Goal: Transaction & Acquisition: Purchase product/service

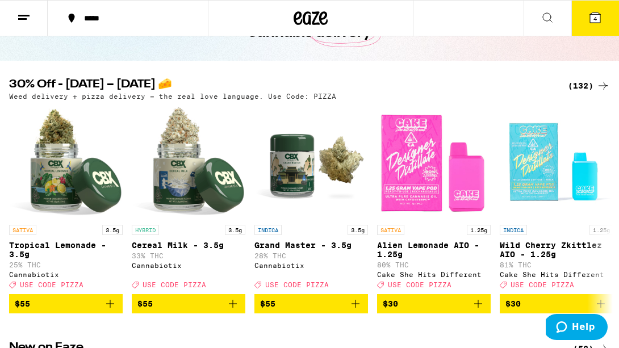
scroll to position [86, 0]
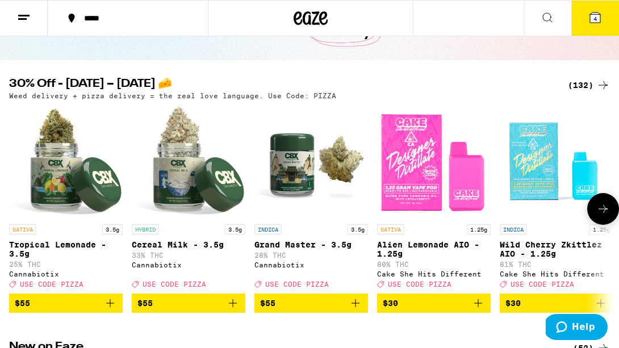
click at [479, 310] on icon "Add to bag" at bounding box center [479, 304] width 14 height 14
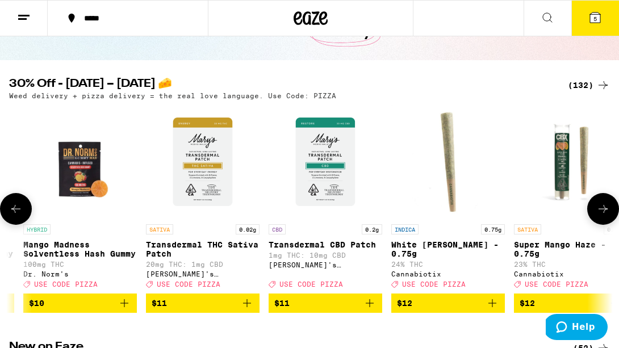
scroll to position [0, 1712]
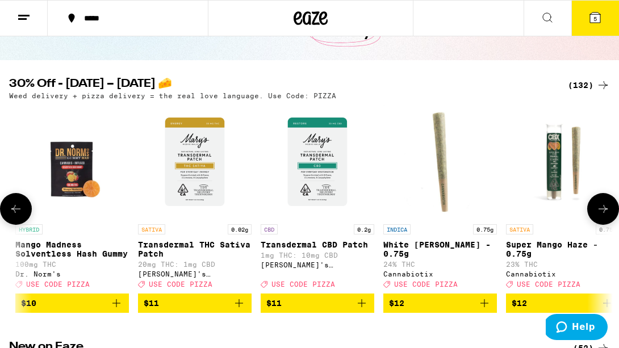
click at [488, 310] on icon "Add to bag" at bounding box center [485, 304] width 14 height 14
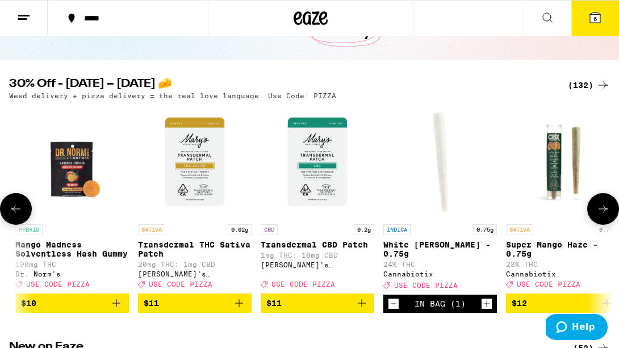
click at [117, 310] on icon "Add to bag" at bounding box center [117, 304] width 14 height 14
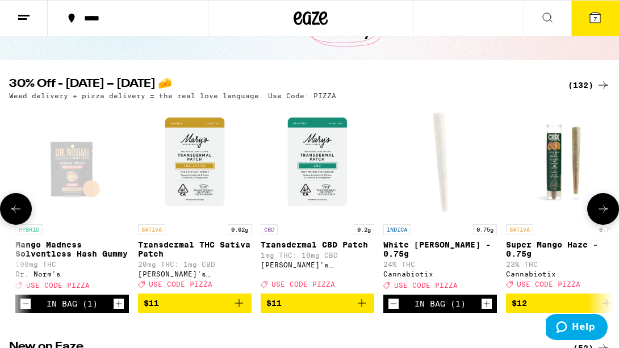
click at [609, 211] on icon at bounding box center [604, 209] width 14 height 14
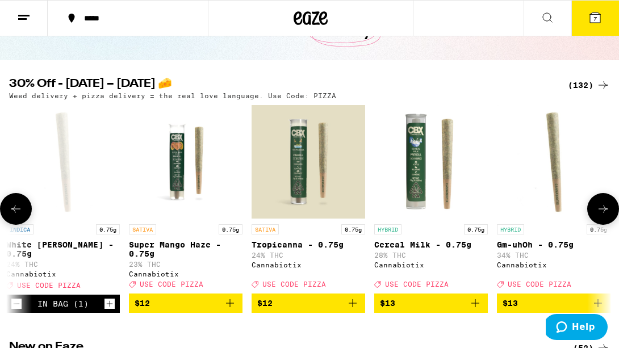
scroll to position [0, 2190]
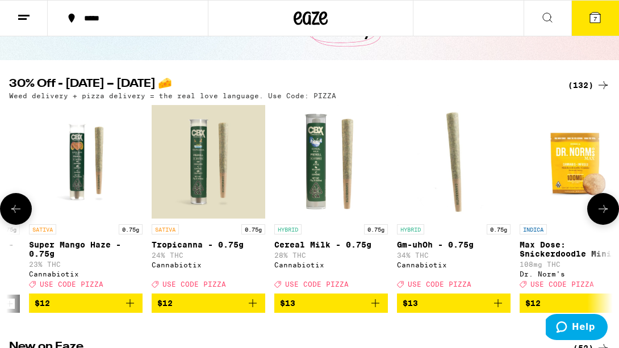
click at [609, 211] on icon at bounding box center [604, 209] width 14 height 14
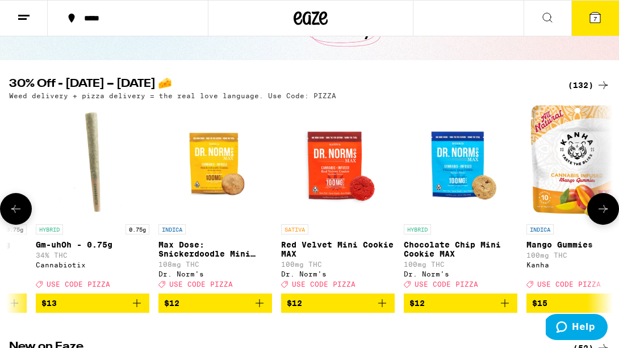
scroll to position [0, 2667]
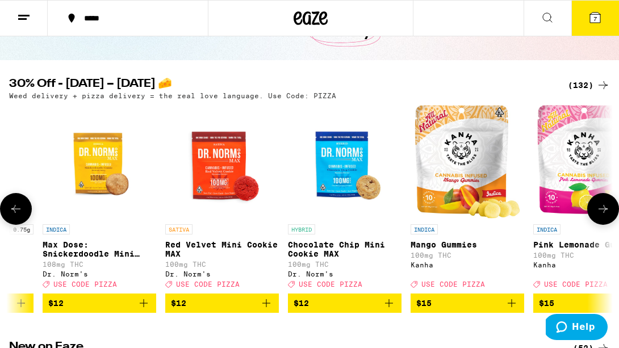
click at [609, 211] on icon at bounding box center [604, 209] width 14 height 14
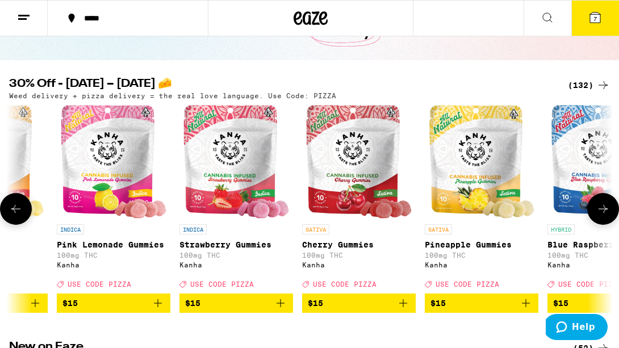
scroll to position [0, 3144]
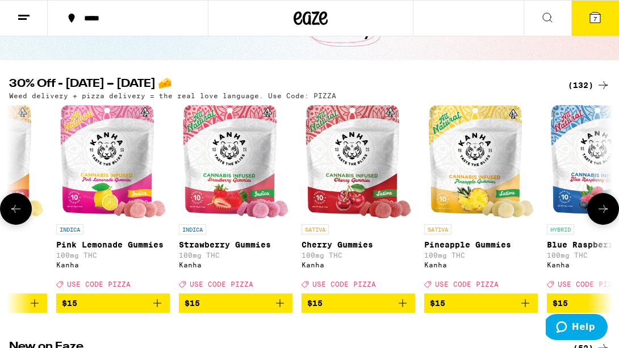
click at [402, 310] on icon "Add to bag" at bounding box center [403, 304] width 14 height 14
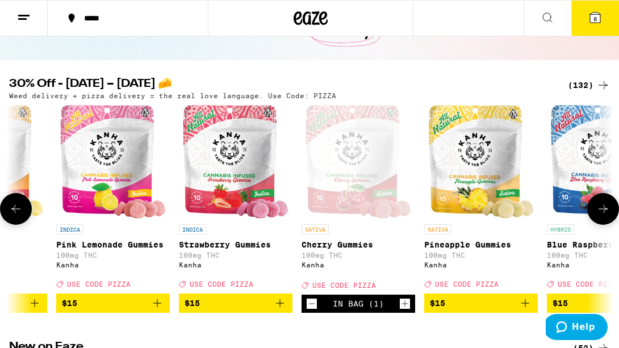
click at [611, 222] on button at bounding box center [604, 209] width 32 height 32
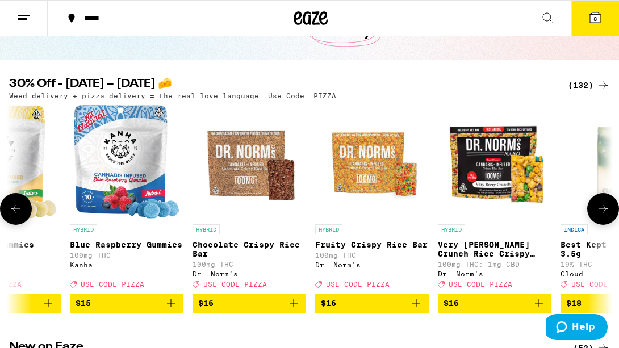
click at [610, 222] on button at bounding box center [604, 209] width 32 height 32
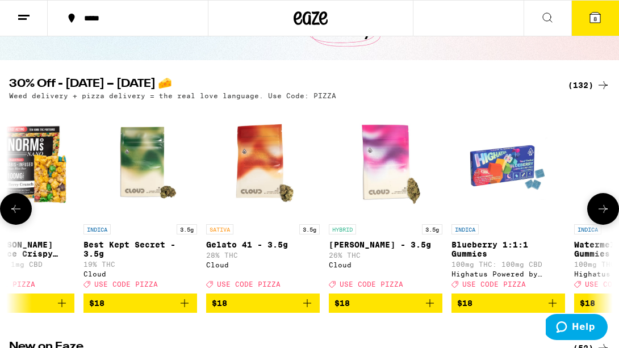
click at [610, 222] on button at bounding box center [604, 209] width 32 height 32
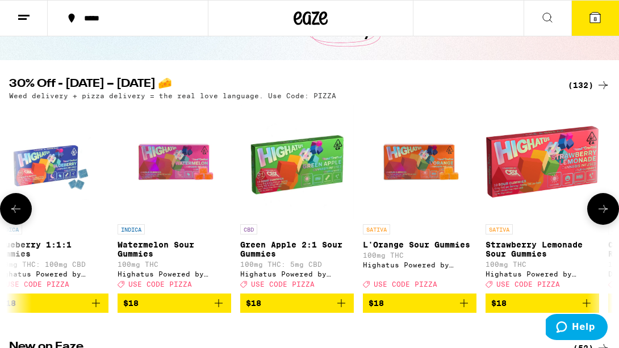
scroll to position [0, 4577]
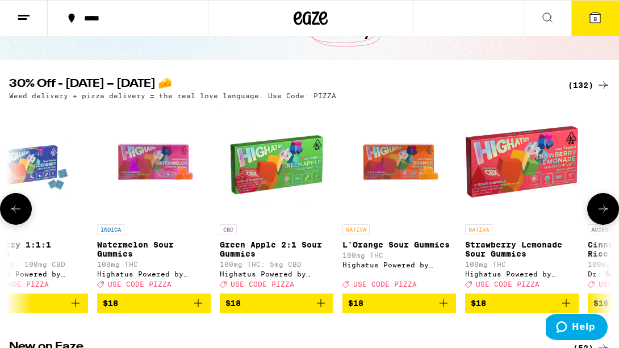
click at [604, 209] on icon at bounding box center [604, 209] width 14 height 14
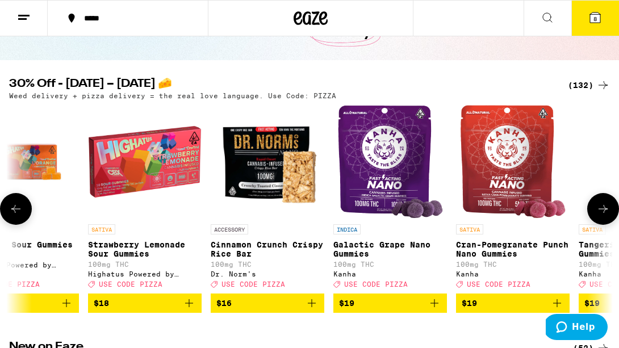
scroll to position [0, 5054]
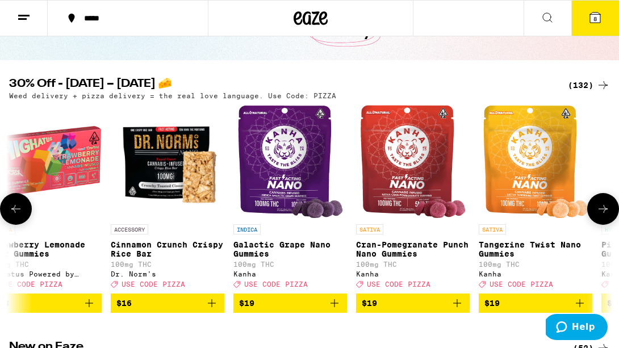
click at [605, 209] on icon at bounding box center [604, 209] width 14 height 14
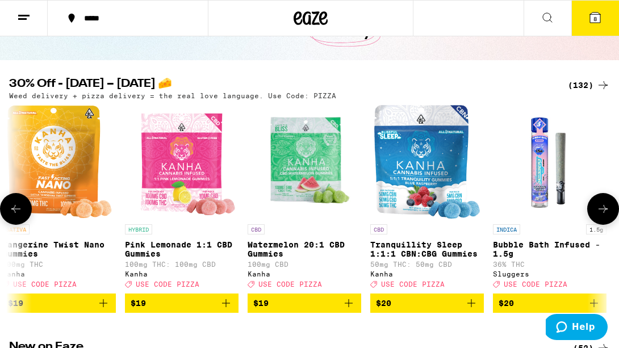
scroll to position [0, 5531]
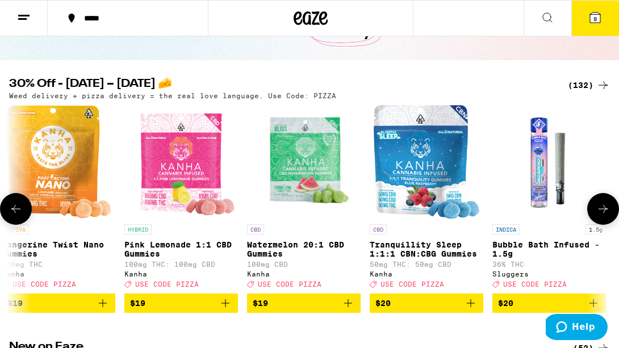
click at [608, 206] on button at bounding box center [604, 209] width 32 height 32
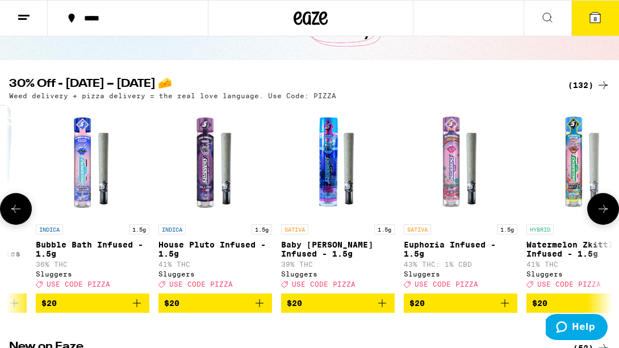
scroll to position [0, 6009]
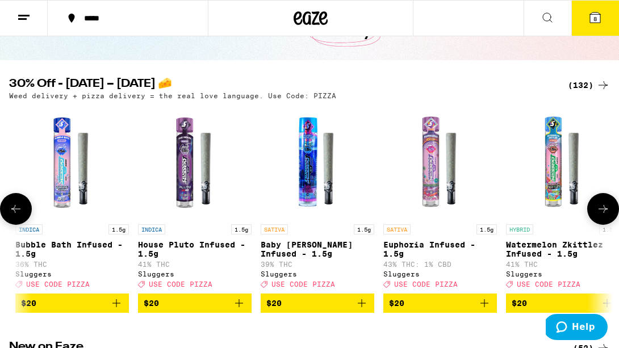
click at [608, 207] on icon at bounding box center [604, 209] width 14 height 14
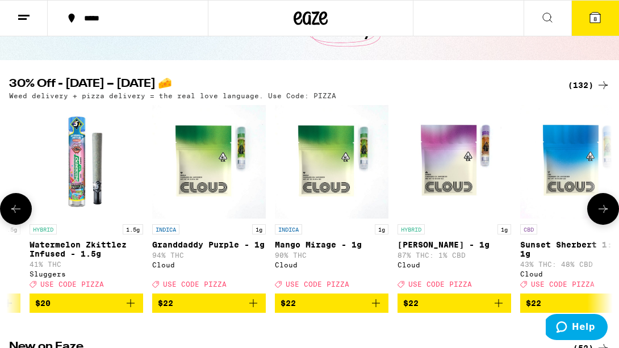
scroll to position [0, 6486]
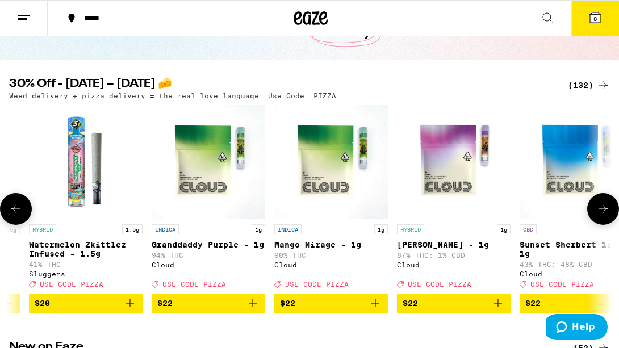
click at [608, 207] on icon at bounding box center [604, 209] width 14 height 14
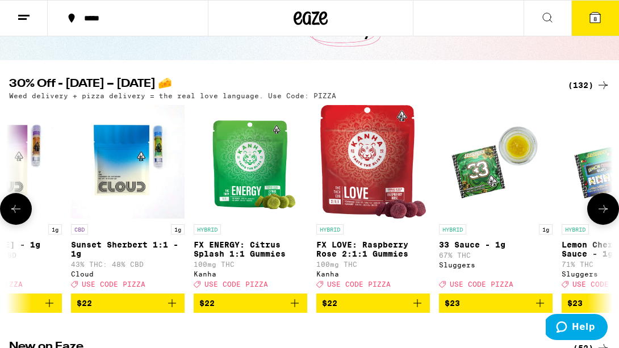
scroll to position [0, 6963]
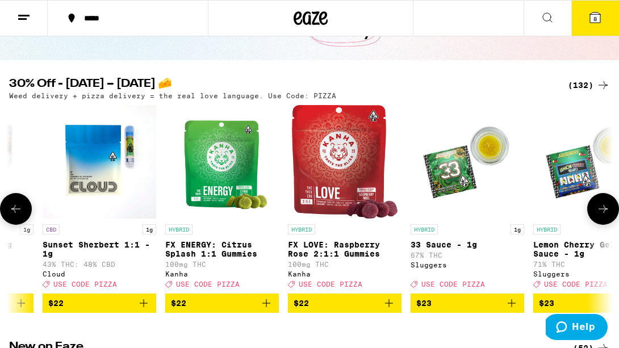
click at [21, 211] on icon at bounding box center [16, 209] width 14 height 14
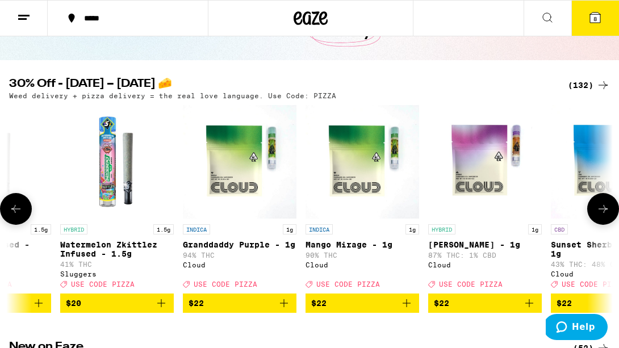
scroll to position [0, 6454]
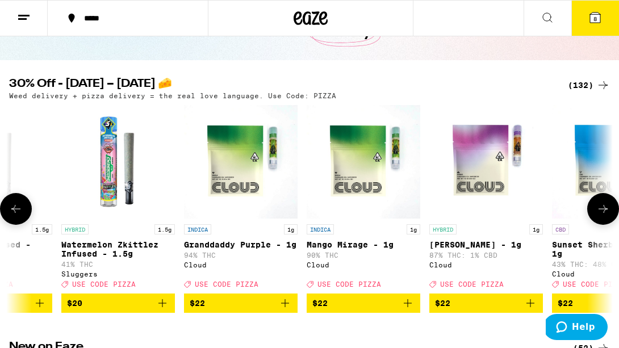
click at [285, 310] on icon "Add to bag" at bounding box center [285, 304] width 14 height 14
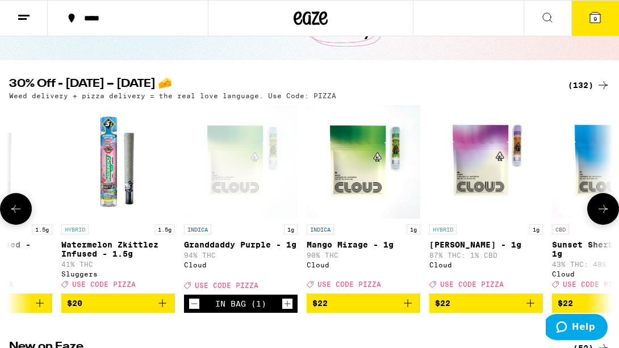
click at [611, 209] on button at bounding box center [604, 209] width 32 height 32
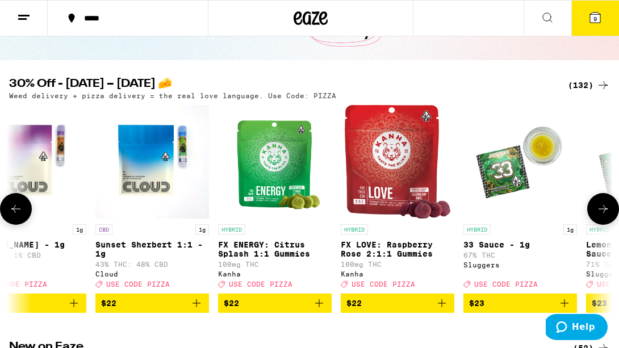
scroll to position [0, 6931]
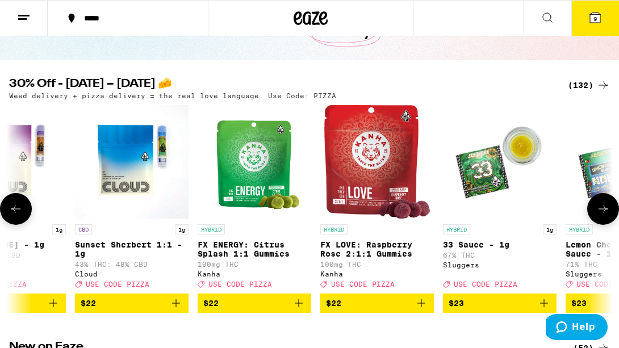
click at [607, 209] on icon at bounding box center [604, 209] width 14 height 14
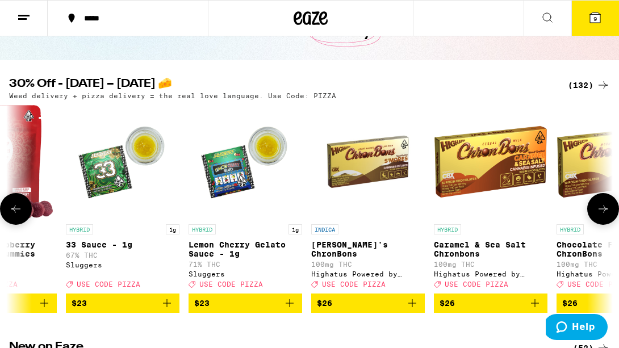
scroll to position [0, 7408]
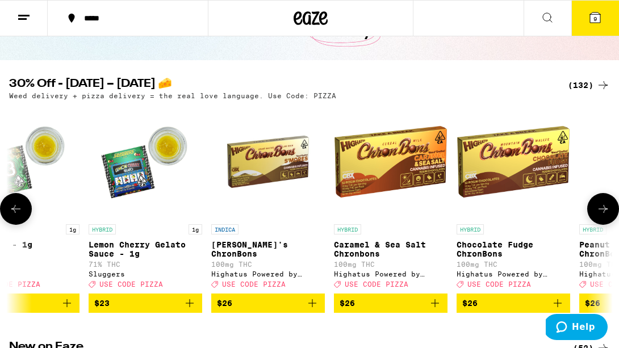
click at [604, 212] on icon at bounding box center [604, 209] width 14 height 14
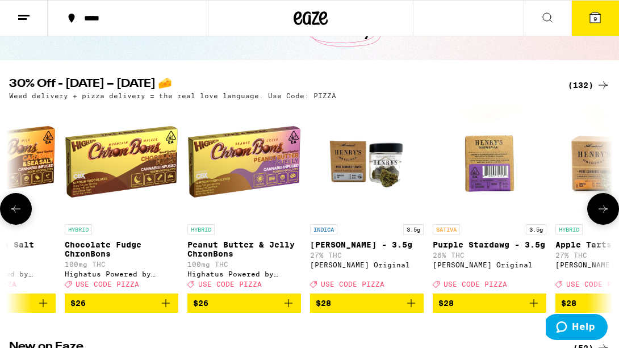
scroll to position [0, 7886]
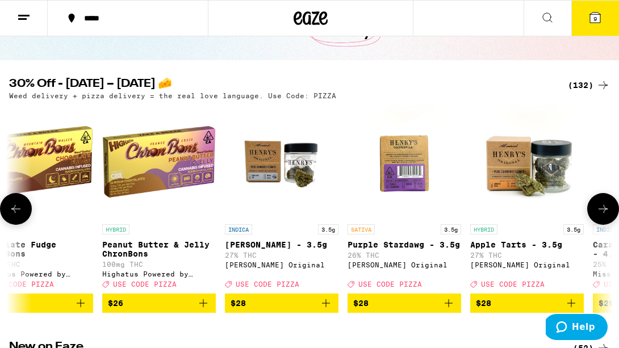
click at [603, 215] on icon at bounding box center [604, 209] width 14 height 14
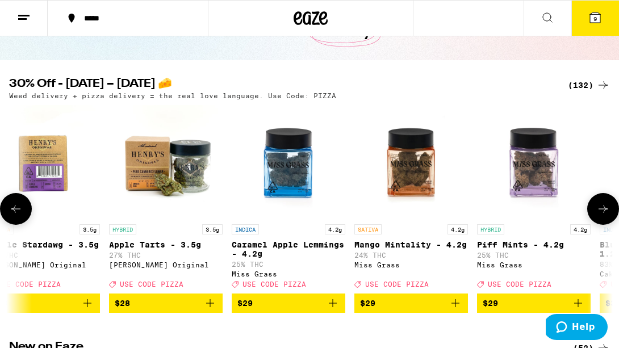
scroll to position [0, 8363]
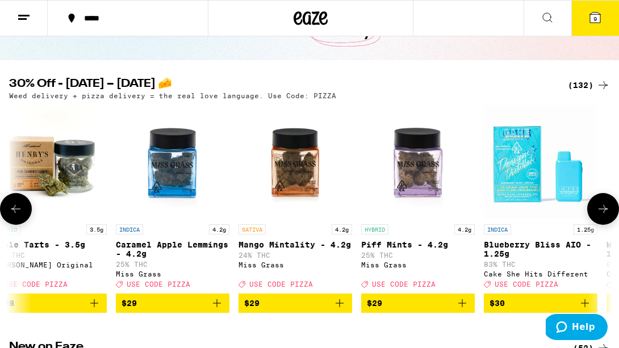
click at [606, 216] on icon at bounding box center [604, 209] width 14 height 14
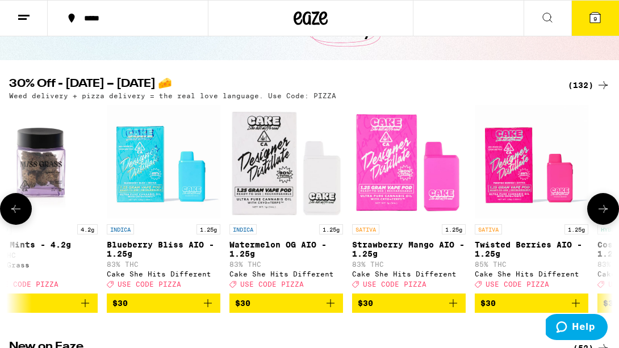
scroll to position [0, 8841]
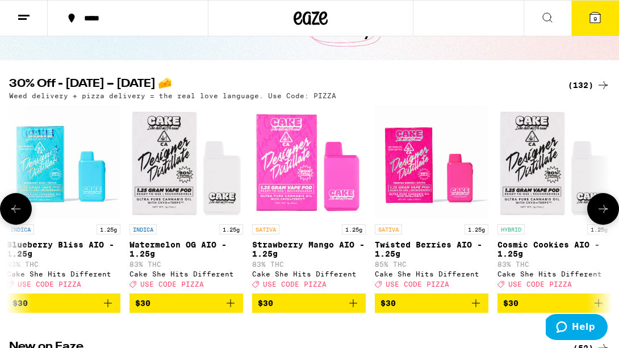
click at [16, 224] on button at bounding box center [16, 209] width 32 height 32
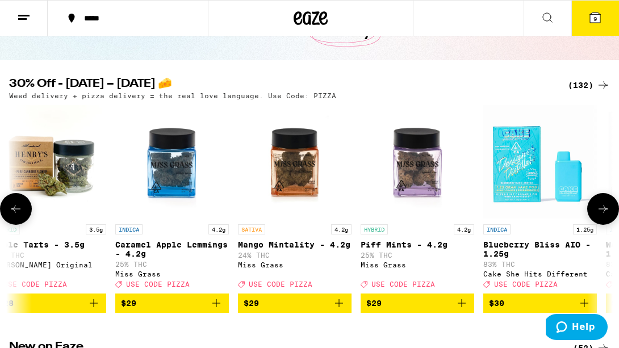
scroll to position [0, 8363]
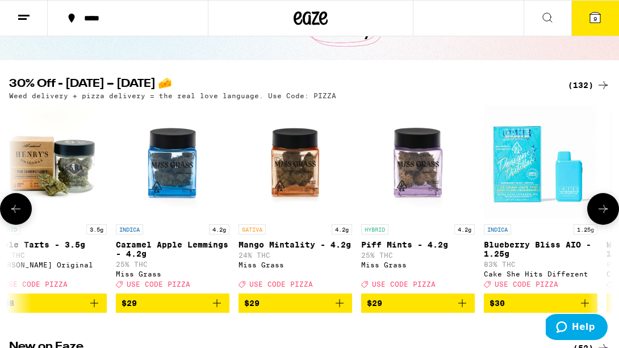
click at [605, 216] on icon at bounding box center [604, 209] width 14 height 14
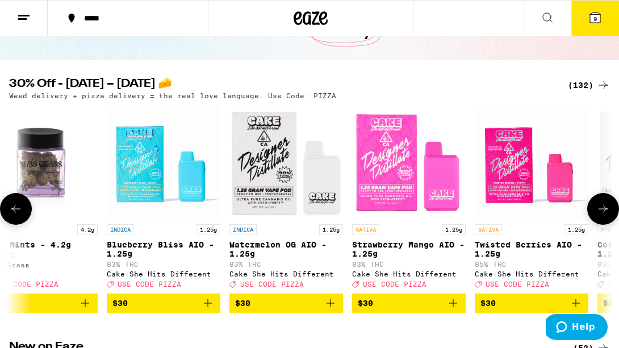
scroll to position [0, 8841]
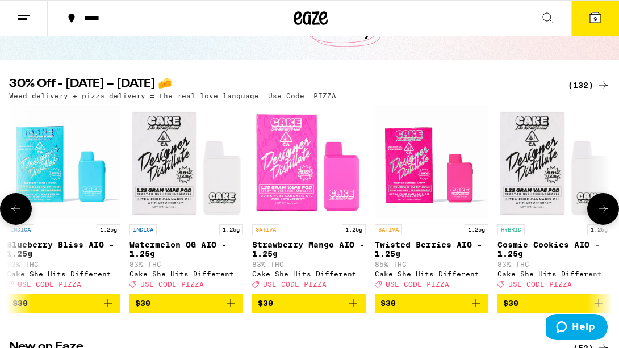
click at [475, 310] on icon "Add to bag" at bounding box center [476, 304] width 14 height 14
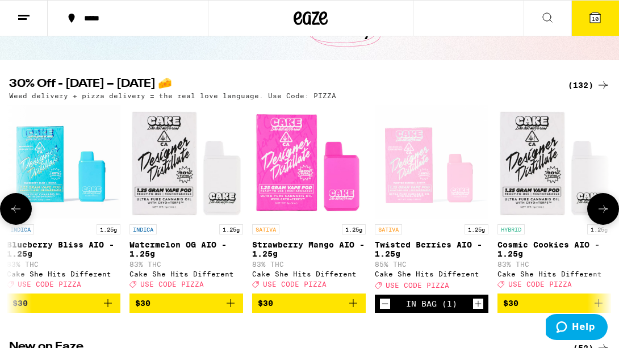
click at [604, 216] on icon at bounding box center [604, 209] width 14 height 14
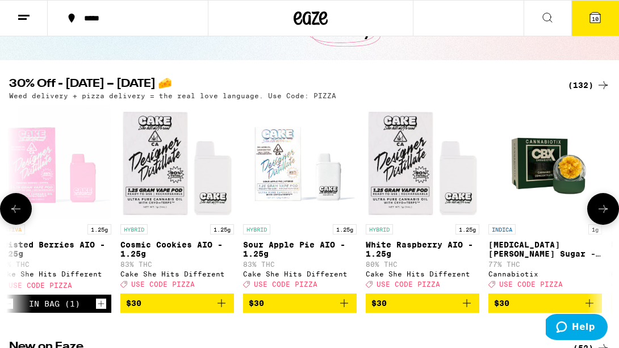
scroll to position [0, 9318]
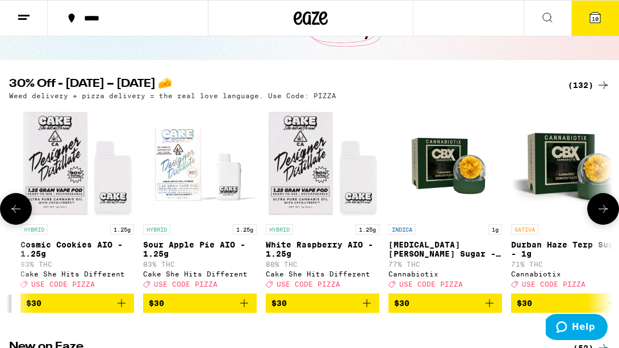
click at [608, 216] on icon at bounding box center [604, 209] width 14 height 14
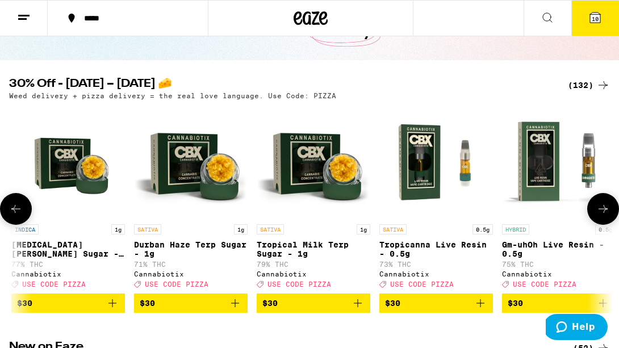
scroll to position [0, 9795]
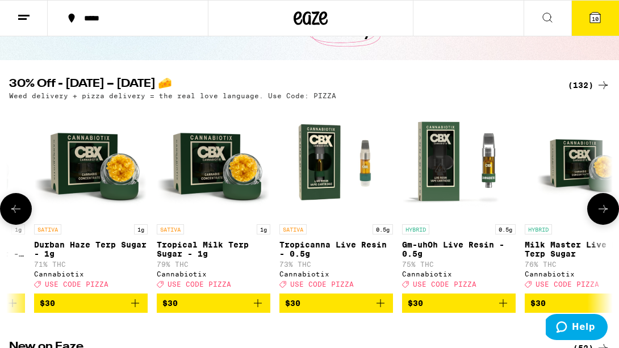
click at [607, 211] on icon at bounding box center [604, 209] width 14 height 14
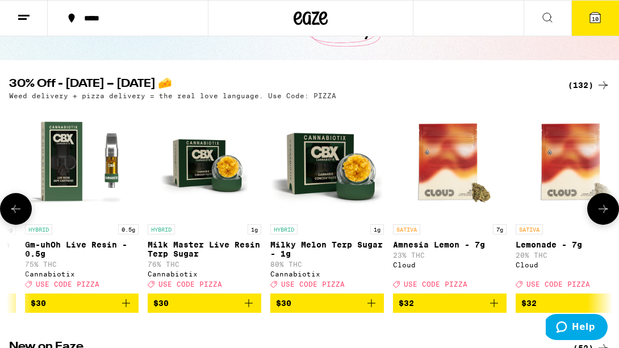
scroll to position [0, 10273]
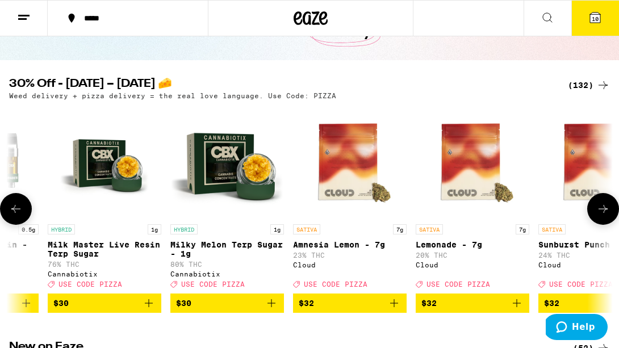
click at [604, 213] on icon at bounding box center [604, 209] width 14 height 14
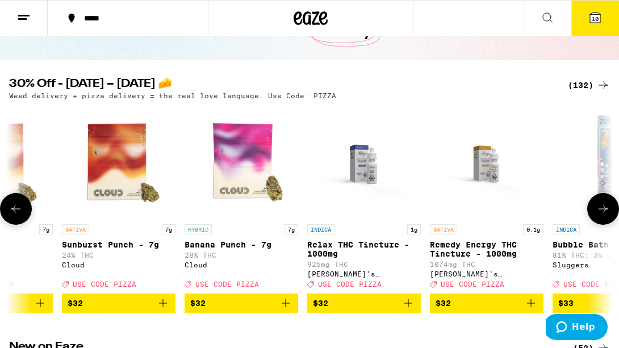
scroll to position [0, 10750]
click at [604, 214] on icon at bounding box center [604, 209] width 14 height 14
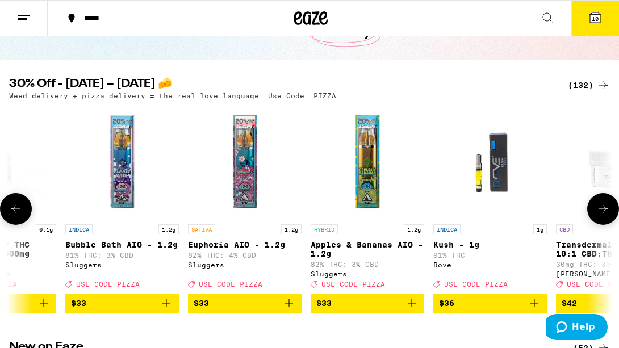
scroll to position [0, 11239]
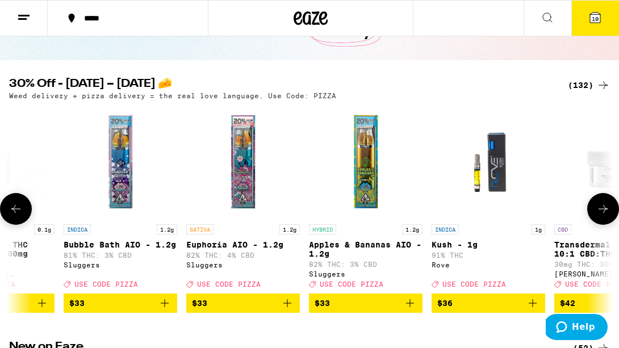
click at [614, 215] on button at bounding box center [604, 209] width 32 height 32
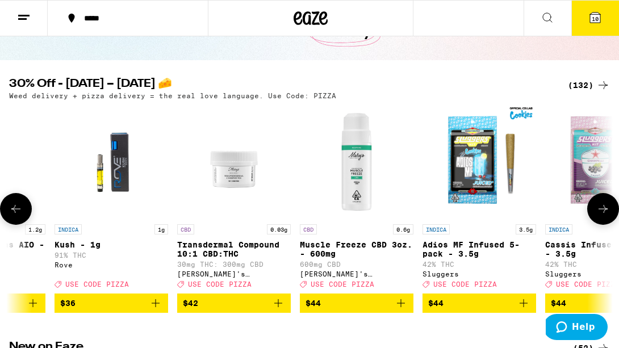
scroll to position [0, 11716]
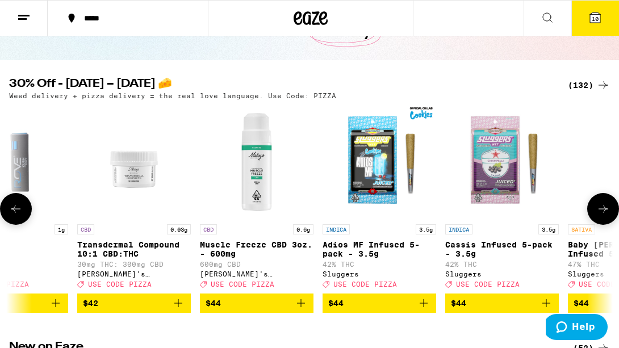
click at [614, 215] on button at bounding box center [604, 209] width 32 height 32
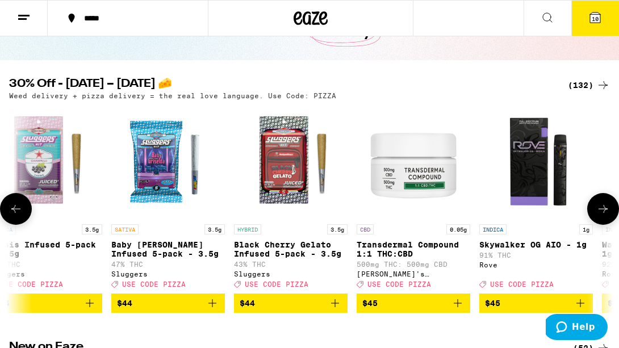
scroll to position [0, 12194]
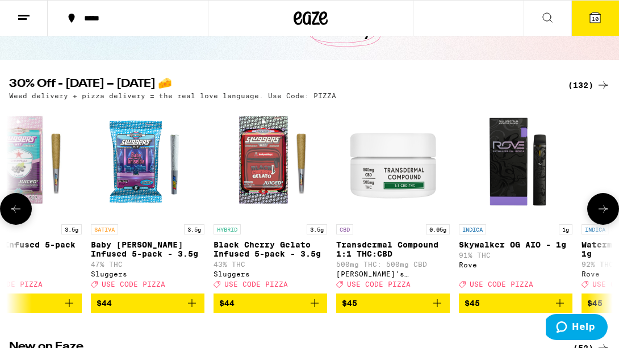
click at [24, 215] on button at bounding box center [16, 209] width 32 height 32
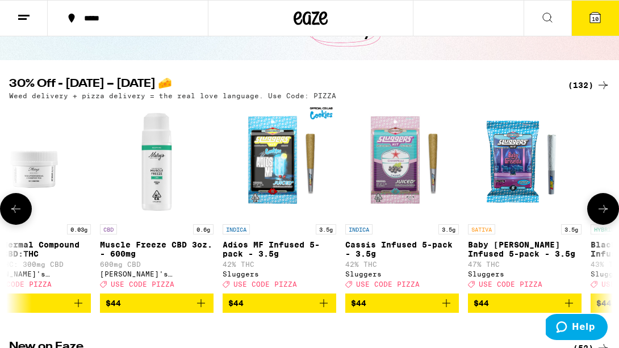
scroll to position [0, 11716]
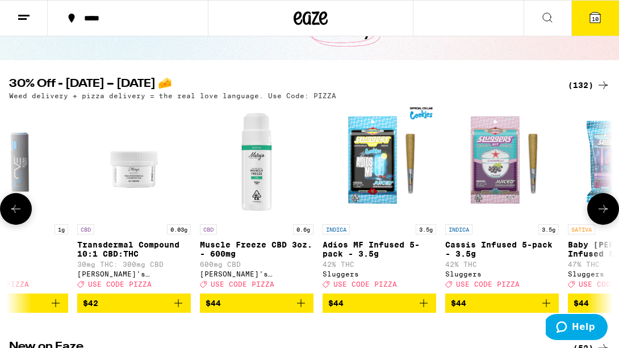
click at [608, 214] on icon at bounding box center [604, 209] width 14 height 14
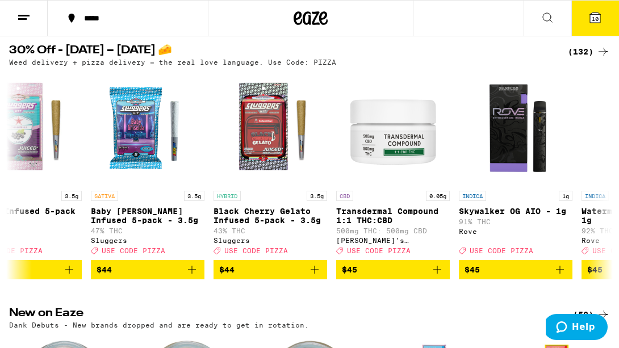
scroll to position [118, 0]
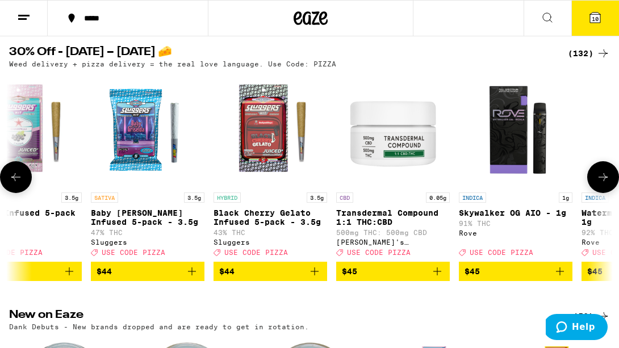
click at [607, 179] on icon at bounding box center [604, 177] width 14 height 14
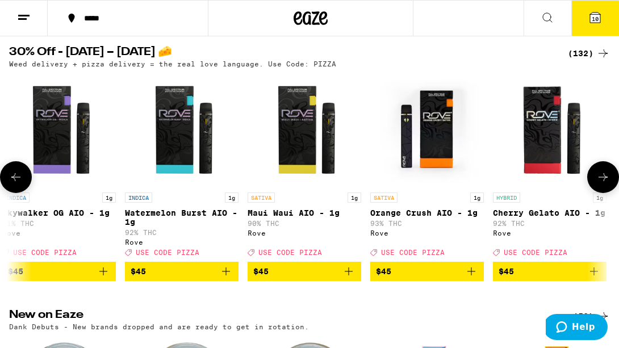
scroll to position [0, 12671]
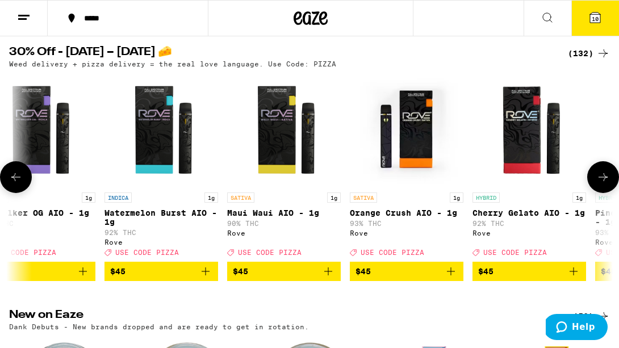
click at [607, 179] on icon at bounding box center [604, 177] width 14 height 14
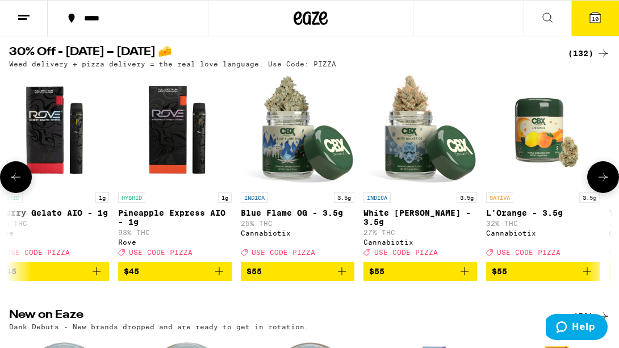
click at [607, 179] on icon at bounding box center [604, 177] width 14 height 14
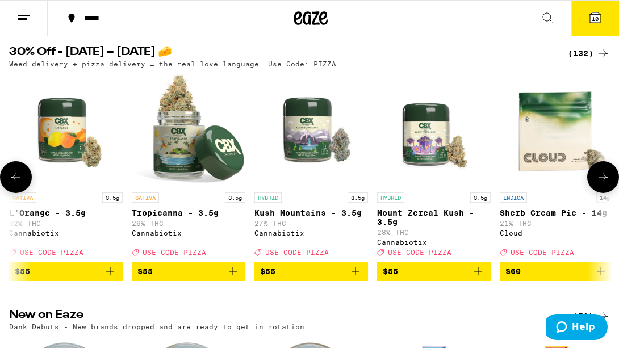
click at [607, 179] on icon at bounding box center [604, 177] width 14 height 14
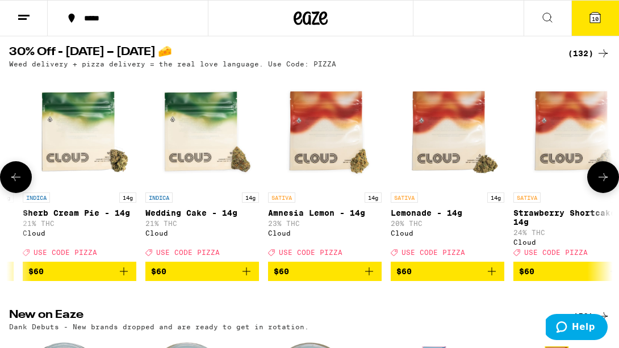
click at [607, 179] on icon at bounding box center [604, 177] width 14 height 14
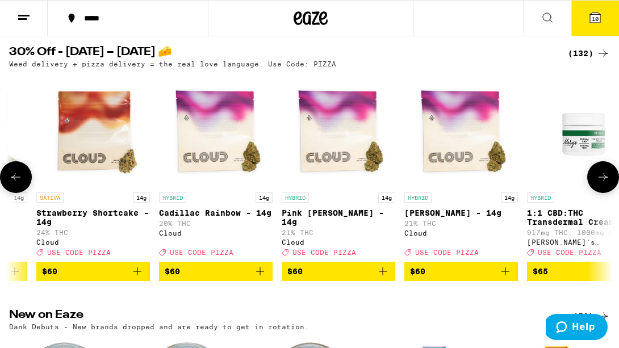
click at [607, 179] on icon at bounding box center [604, 177] width 14 height 14
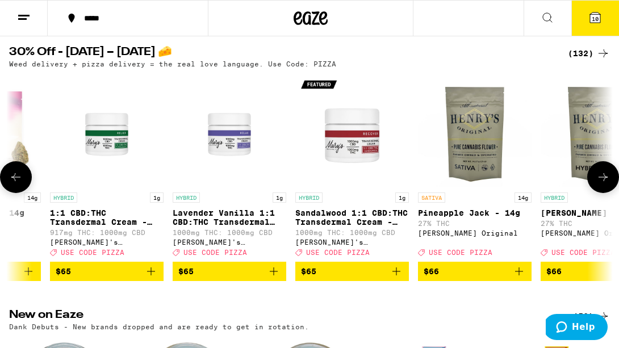
click at [607, 179] on icon at bounding box center [604, 177] width 14 height 14
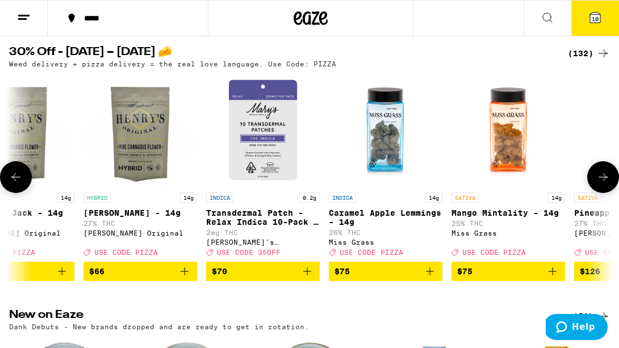
scroll to position [0, 15535]
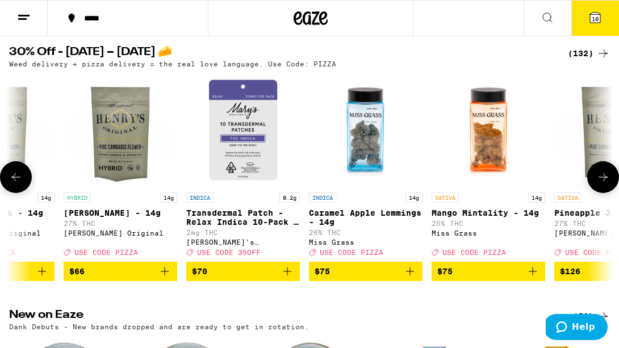
click at [607, 179] on icon at bounding box center [604, 177] width 14 height 14
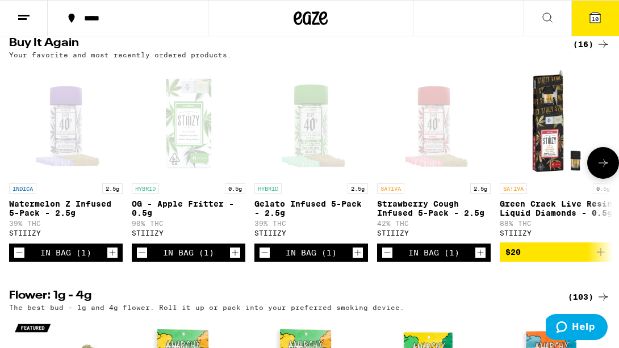
scroll to position [651, 0]
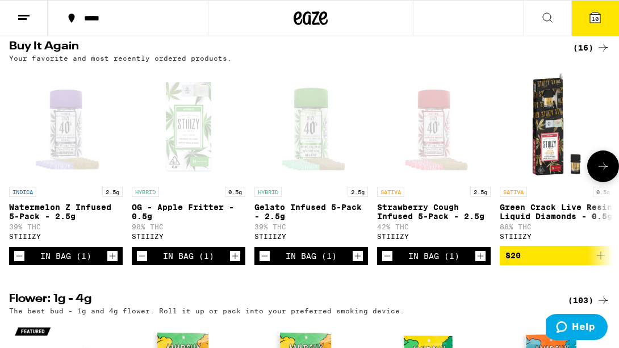
click at [478, 263] on icon "Increment" at bounding box center [481, 256] width 10 height 14
click at [607, 170] on icon at bounding box center [603, 167] width 9 height 8
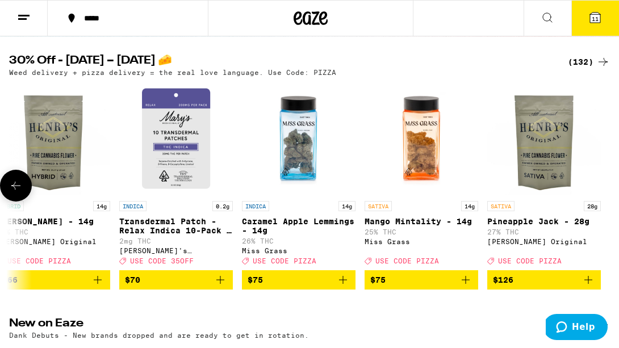
scroll to position [0, 0]
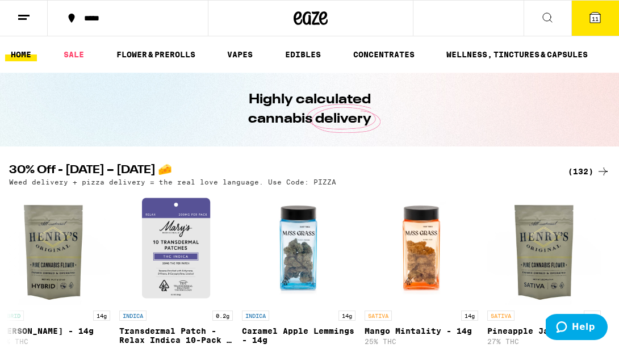
click at [598, 19] on span "11" at bounding box center [595, 18] width 7 height 7
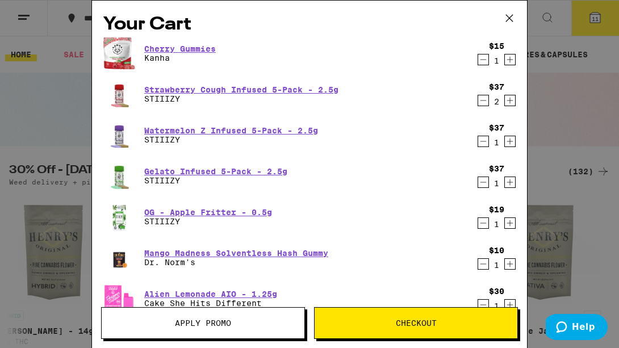
click at [222, 81] on div "Strawberry Cough Infused 5-Pack - 2.5g STIIIZY" at bounding box center [287, 94] width 369 height 32
click at [213, 89] on link "Strawberry Cough Infused 5-Pack - 2.5g" at bounding box center [241, 89] width 194 height 9
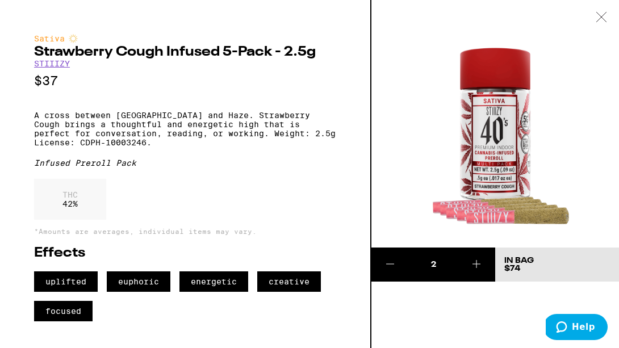
click at [604, 15] on icon at bounding box center [602, 17] width 10 height 10
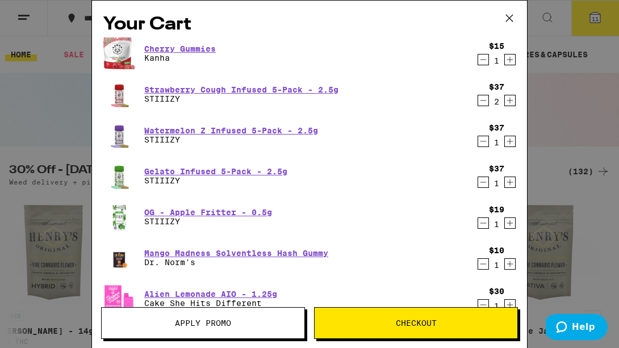
click at [481, 101] on icon "Decrement" at bounding box center [484, 101] width 6 height 0
click at [480, 182] on icon "Decrement" at bounding box center [484, 183] width 10 height 14
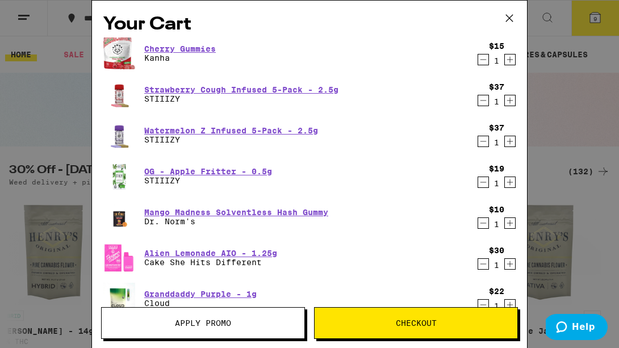
click at [481, 144] on icon "Decrement" at bounding box center [484, 142] width 10 height 14
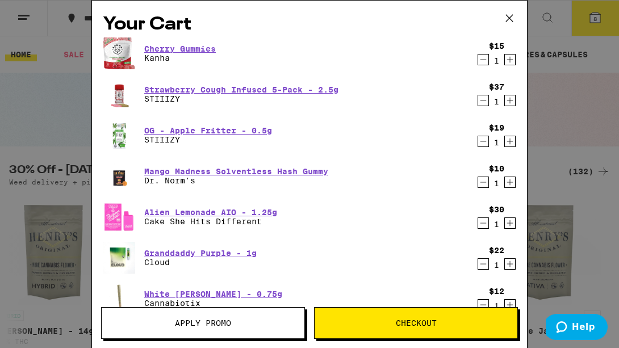
click at [485, 102] on icon "Decrement" at bounding box center [484, 101] width 10 height 14
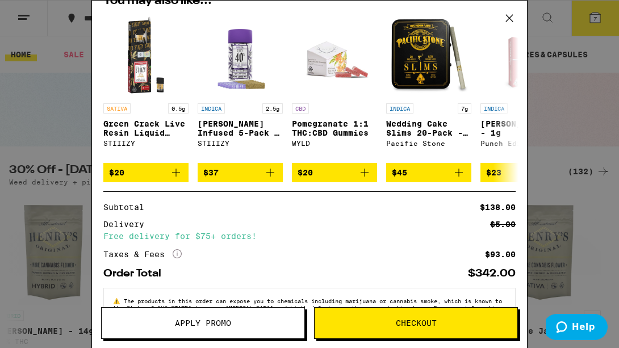
scroll to position [343, 0]
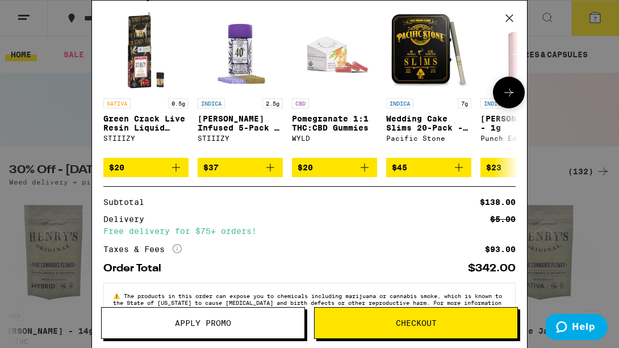
click at [514, 93] on icon at bounding box center [509, 93] width 14 height 14
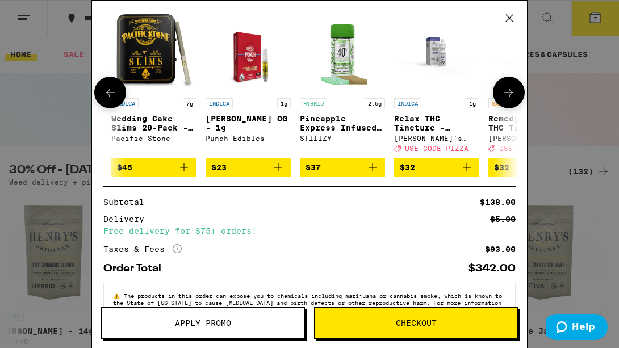
scroll to position [0, 289]
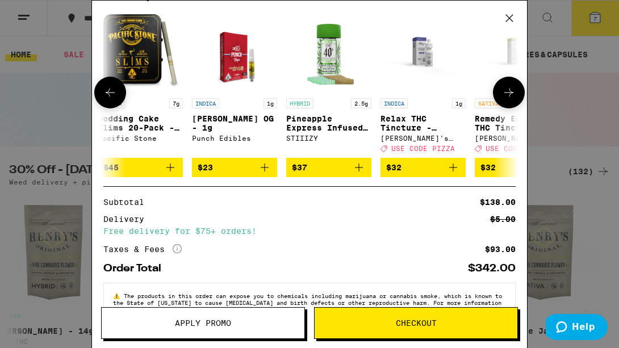
click at [507, 99] on icon at bounding box center [509, 93] width 14 height 14
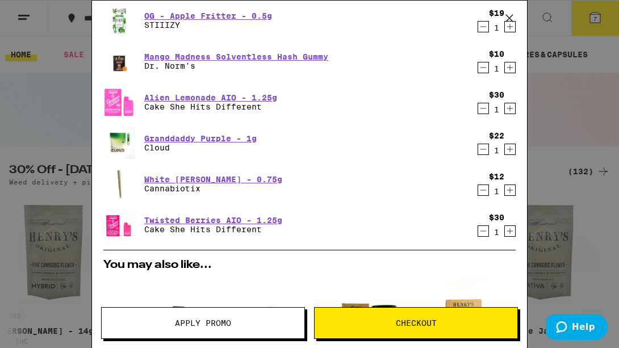
scroll to position [380, 0]
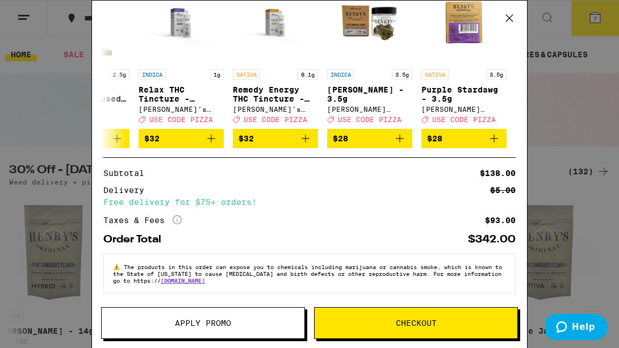
click at [190, 323] on span "Apply Promo" at bounding box center [203, 323] width 56 height 8
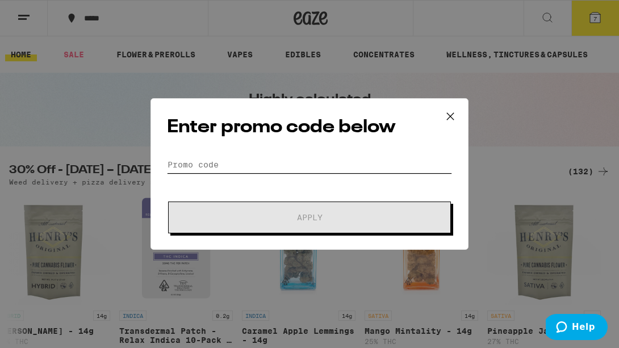
click at [238, 163] on input "Promo Code" at bounding box center [309, 164] width 285 height 17
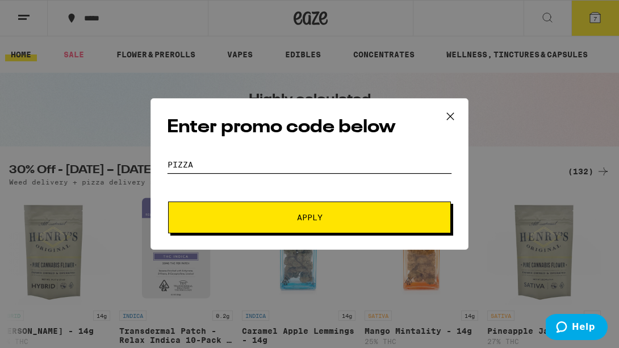
type input "pizza"
click at [168, 202] on button "Apply" at bounding box center [309, 218] width 283 height 32
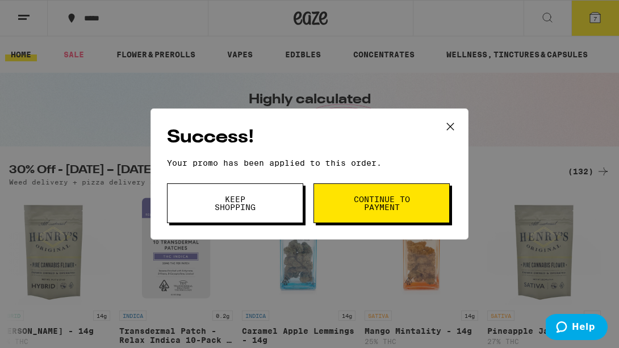
click at [249, 205] on span "Keep Shopping" at bounding box center [235, 203] width 58 height 16
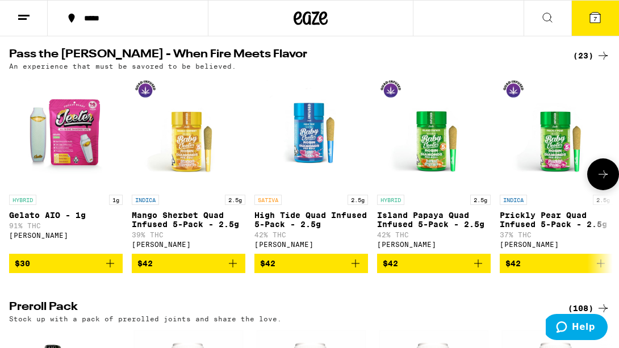
scroll to position [2549, 0]
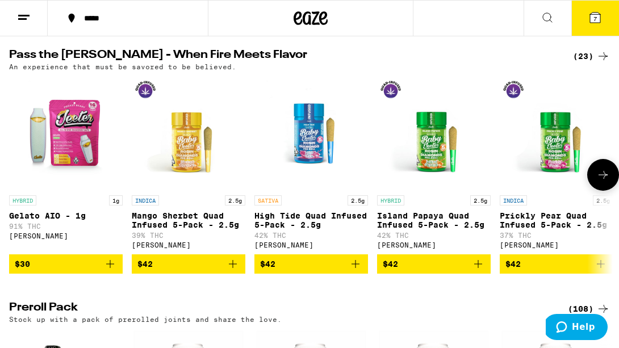
click at [605, 182] on icon at bounding box center [604, 175] width 14 height 14
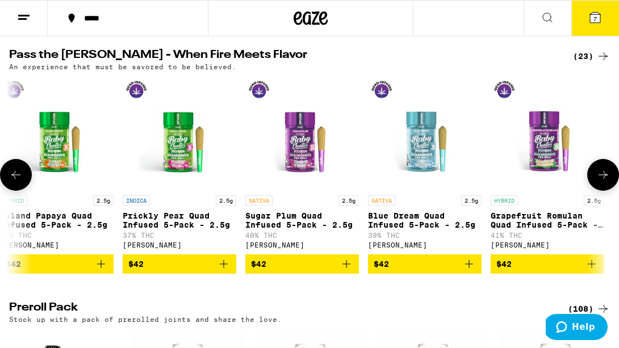
scroll to position [0, 477]
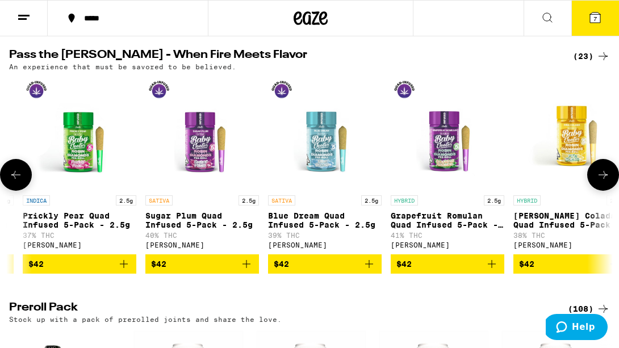
click at [607, 182] on icon at bounding box center [604, 175] width 14 height 14
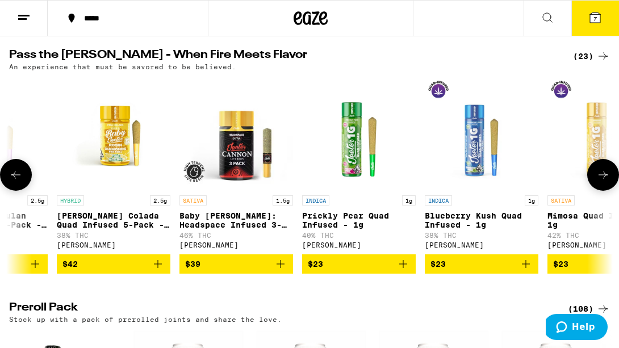
scroll to position [0, 955]
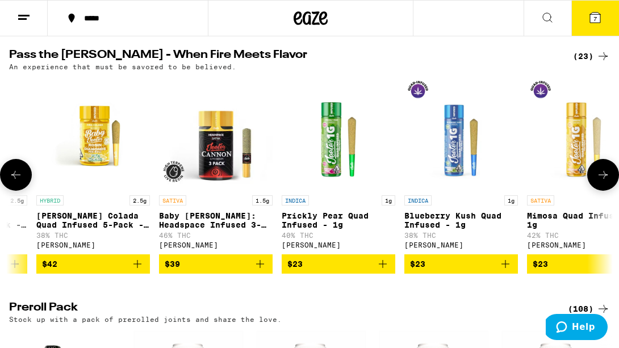
click at [607, 182] on icon at bounding box center [604, 175] width 14 height 14
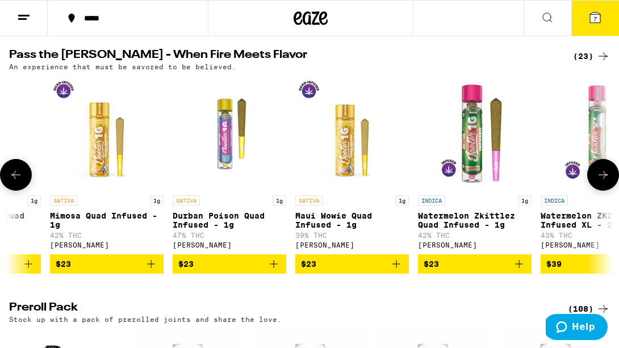
click at [607, 182] on icon at bounding box center [604, 175] width 14 height 14
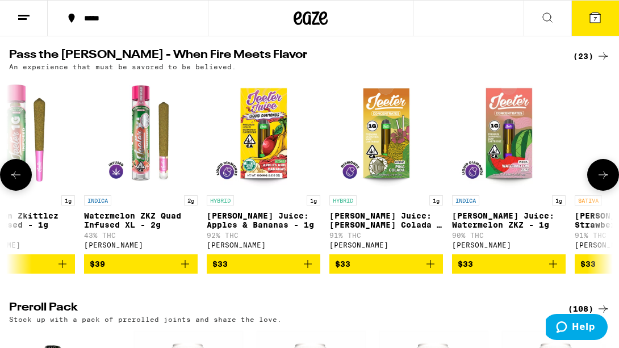
scroll to position [0, 1910]
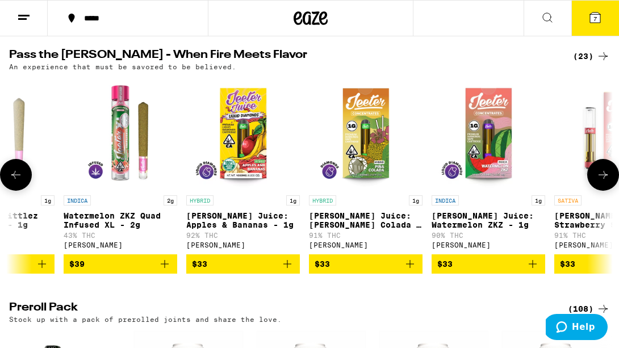
click at [607, 182] on icon at bounding box center [604, 175] width 14 height 14
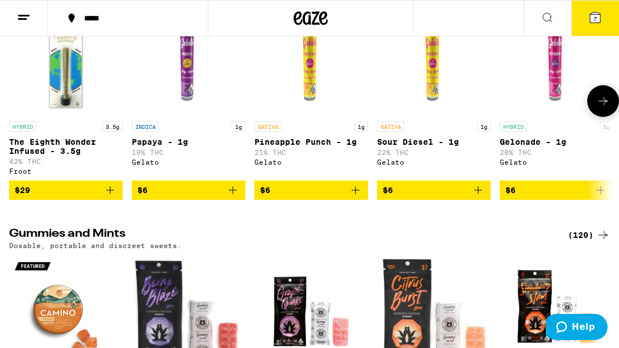
scroll to position [3102, 0]
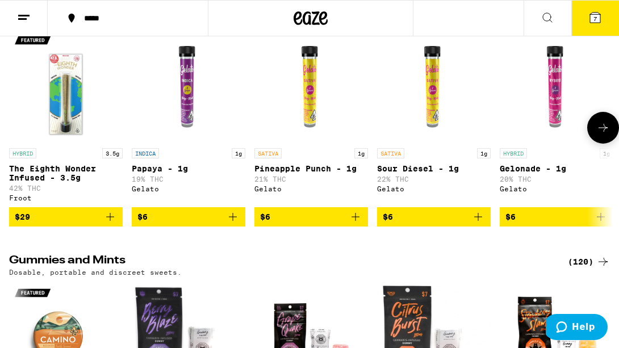
click at [598, 135] on icon at bounding box center [604, 128] width 14 height 14
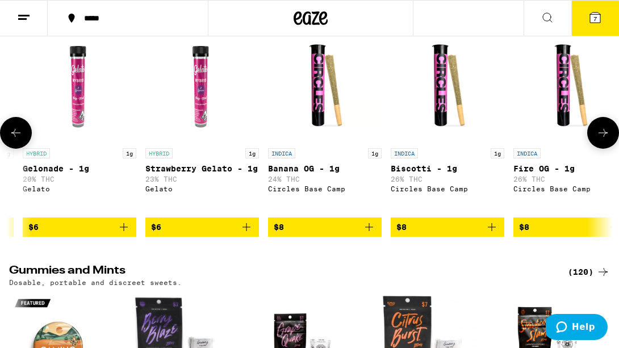
click at [598, 140] on icon at bounding box center [604, 133] width 14 height 14
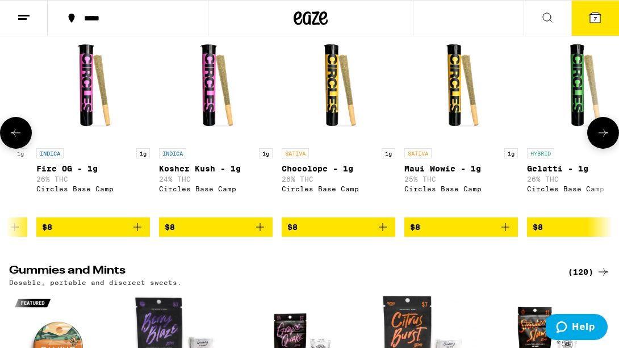
click at [598, 140] on icon at bounding box center [604, 133] width 14 height 14
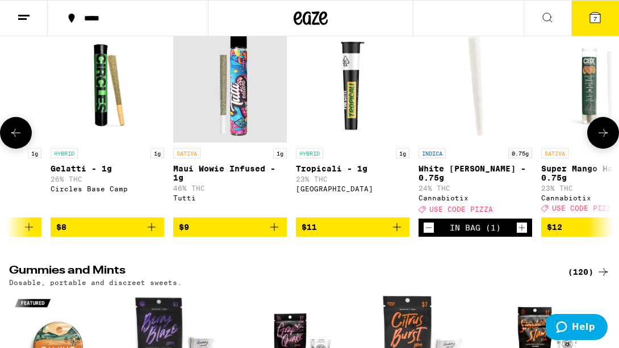
click at [598, 140] on icon at bounding box center [604, 133] width 14 height 14
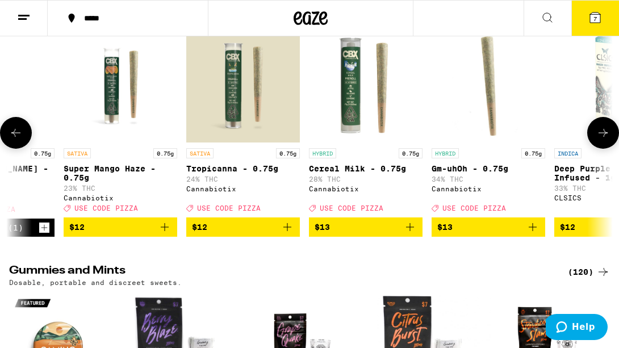
click at [599, 140] on icon at bounding box center [604, 133] width 14 height 14
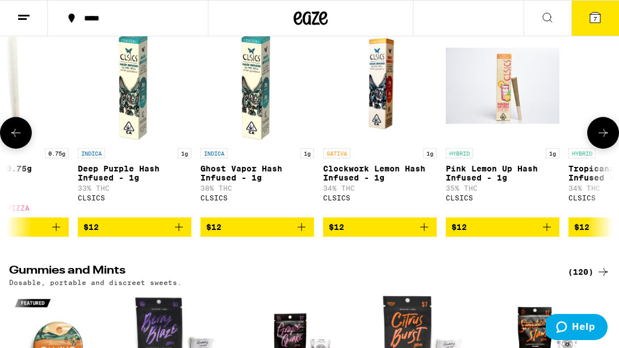
click at [599, 140] on icon at bounding box center [604, 133] width 14 height 14
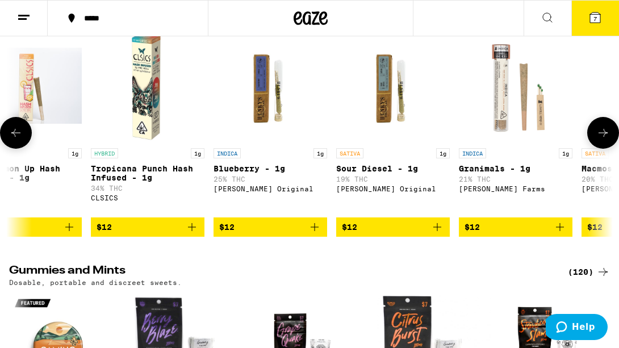
click at [599, 140] on icon at bounding box center [604, 133] width 14 height 14
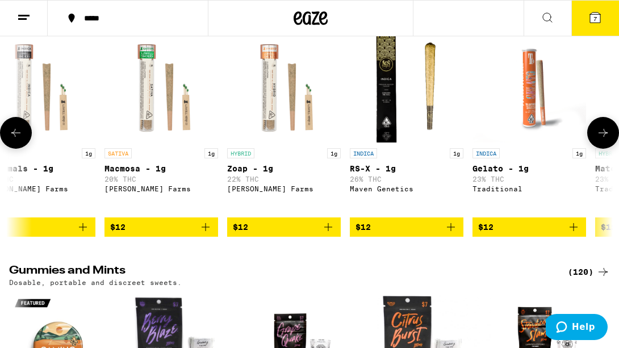
click at [600, 140] on icon at bounding box center [604, 133] width 14 height 14
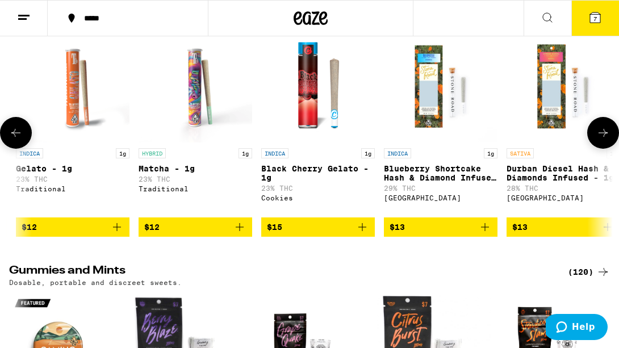
scroll to position [0, 3819]
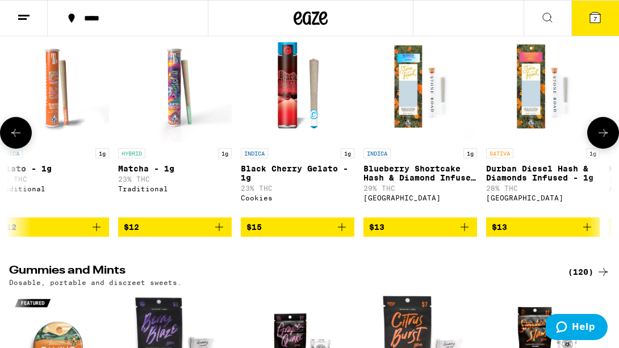
click at [600, 140] on icon at bounding box center [604, 133] width 14 height 14
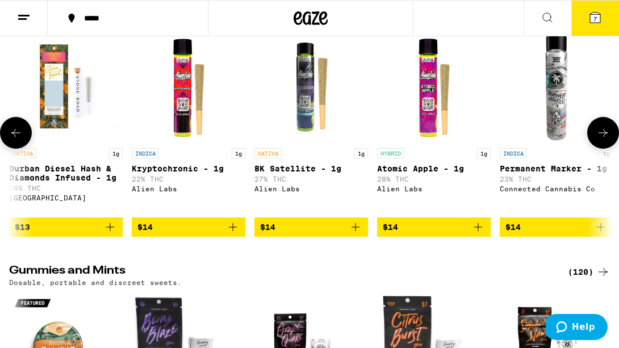
click at [600, 140] on icon at bounding box center [604, 133] width 14 height 14
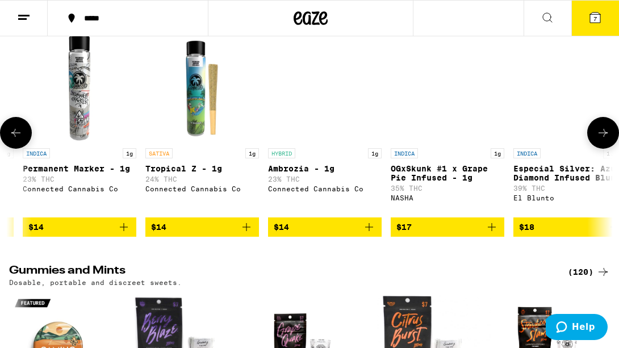
click at [600, 140] on icon at bounding box center [604, 133] width 14 height 14
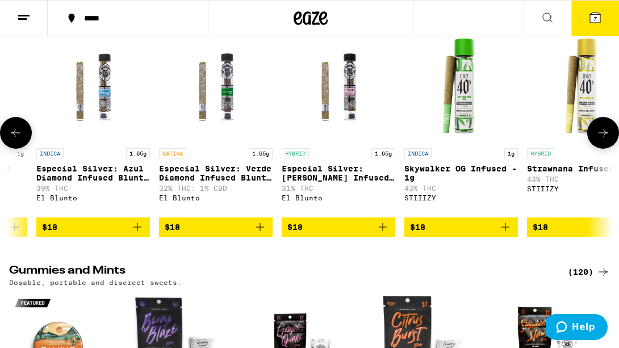
click at [600, 140] on icon at bounding box center [604, 133] width 14 height 14
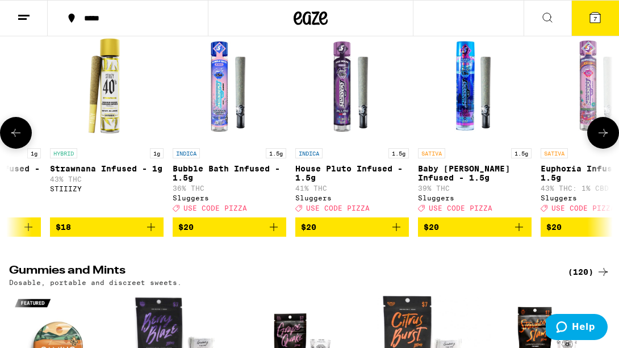
click at [599, 140] on icon at bounding box center [604, 133] width 14 height 14
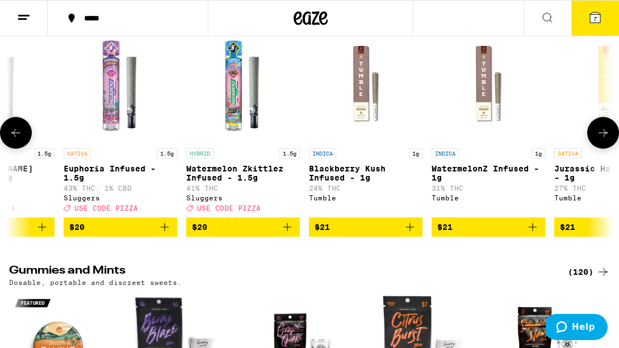
click at [599, 140] on icon at bounding box center [604, 133] width 14 height 14
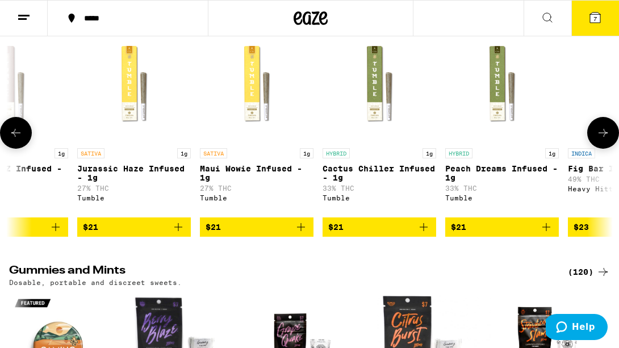
click at [599, 140] on icon at bounding box center [604, 133] width 14 height 14
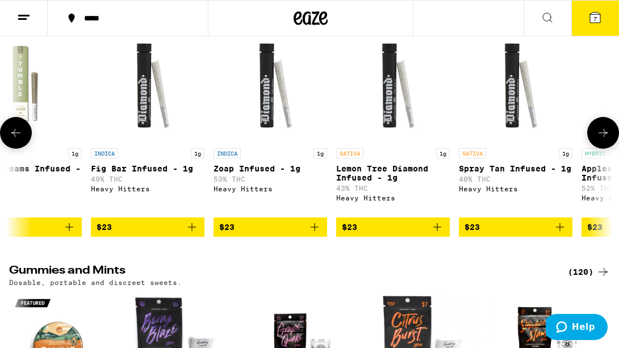
click at [599, 140] on icon at bounding box center [604, 133] width 14 height 14
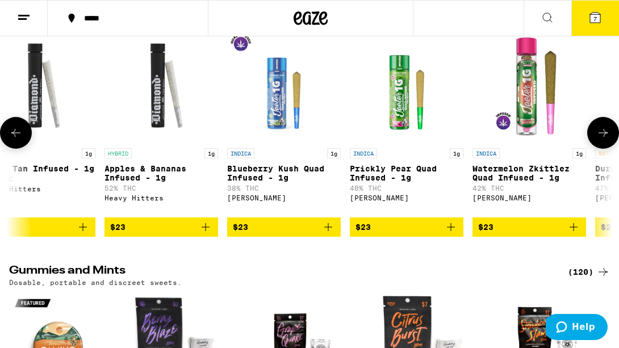
click at [599, 140] on icon at bounding box center [604, 133] width 14 height 14
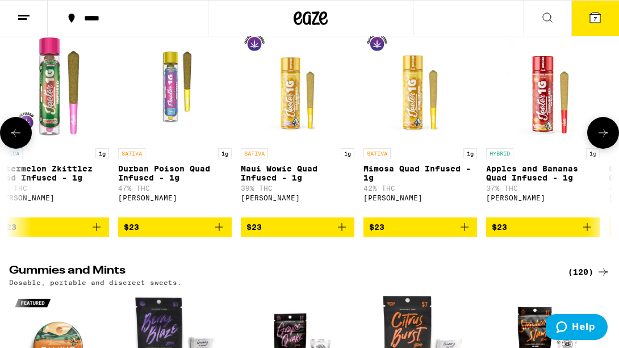
click at [599, 140] on icon at bounding box center [604, 133] width 14 height 14
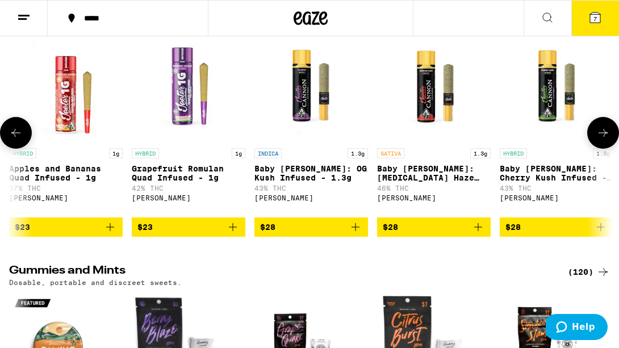
click at [599, 140] on icon at bounding box center [604, 133] width 14 height 14
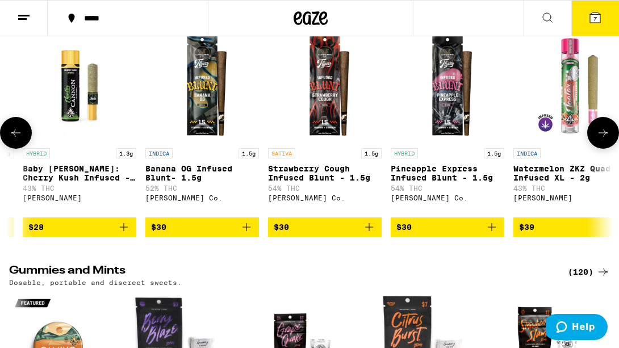
click at [599, 140] on icon at bounding box center [604, 133] width 14 height 14
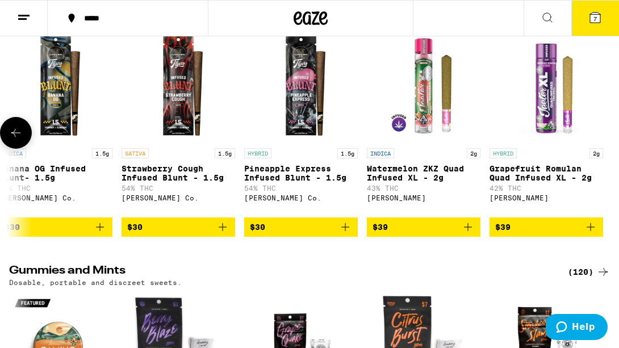
scroll to position [0, 9219]
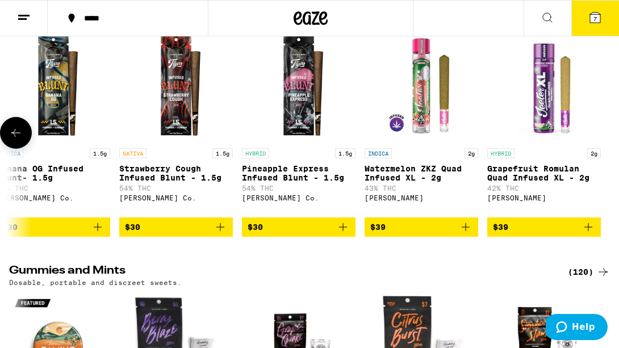
click at [599, 149] on div at bounding box center [604, 133] width 32 height 32
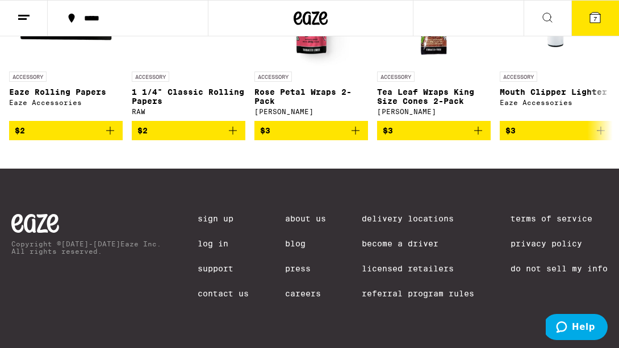
scroll to position [4990, 0]
click at [600, 53] on icon at bounding box center [604, 46] width 14 height 14
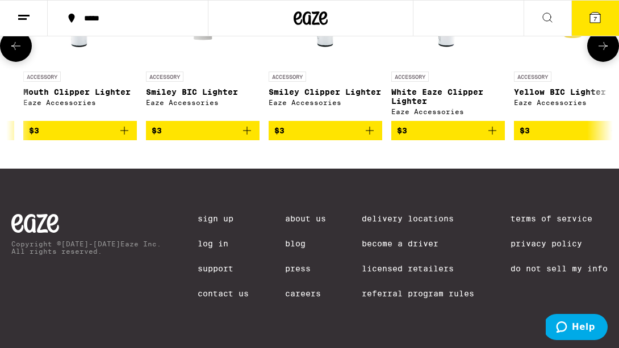
scroll to position [0, 477]
click at [604, 53] on icon at bounding box center [604, 46] width 14 height 14
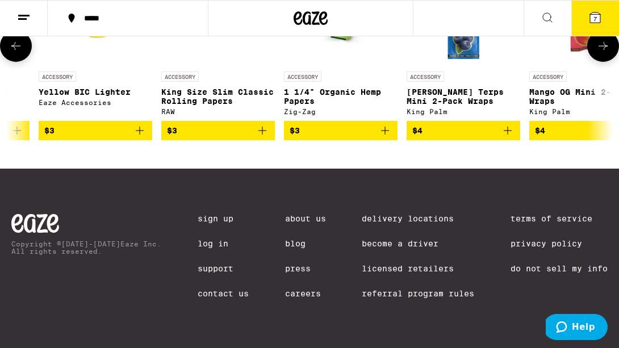
scroll to position [0, 955]
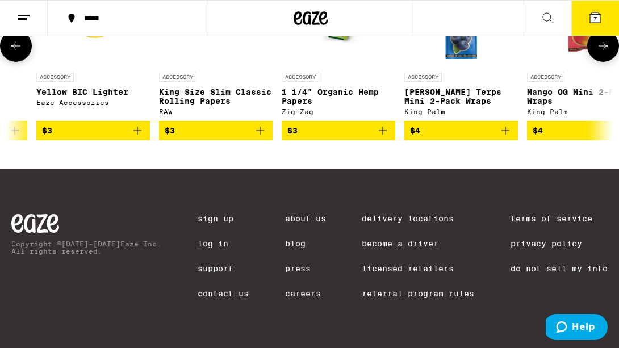
click at [603, 62] on button at bounding box center [604, 46] width 32 height 32
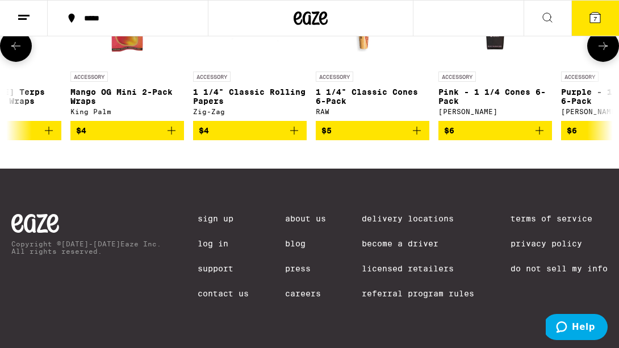
scroll to position [0, 1432]
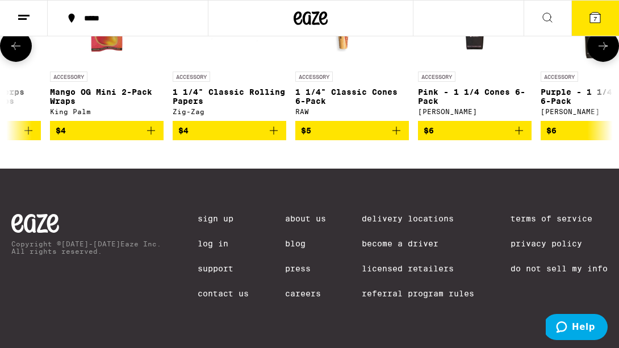
click at [16, 53] on icon at bounding box center [16, 46] width 14 height 14
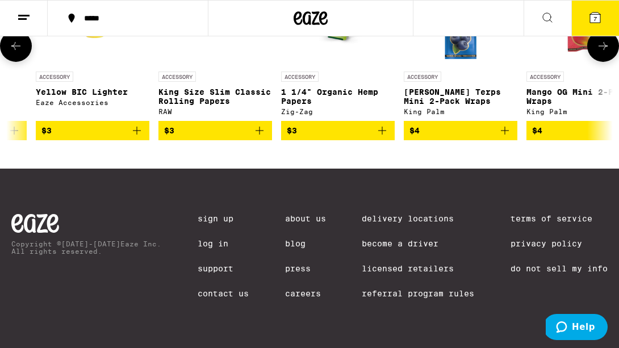
scroll to position [0, 955]
click at [468, 66] on img "Open page for Berry Terps Mini 2-Pack Wraps from King Palm" at bounding box center [462, 9] width 114 height 114
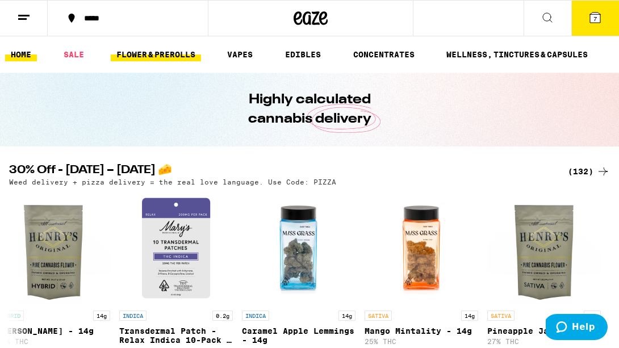
click at [139, 56] on link "FLOWER & PREROLLS" at bounding box center [156, 55] width 90 height 14
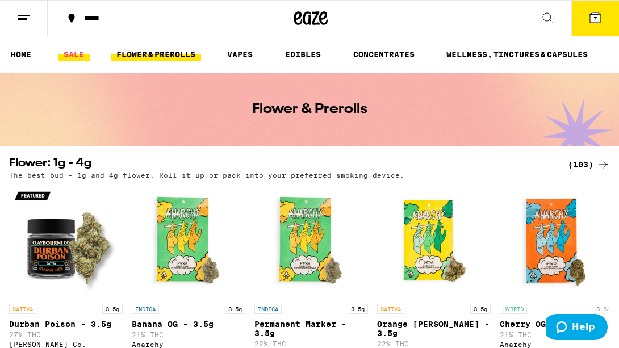
click at [81, 53] on link "SALE" at bounding box center [74, 55] width 32 height 14
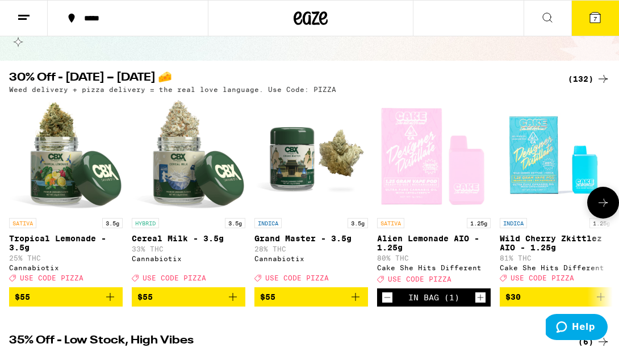
scroll to position [85, 0]
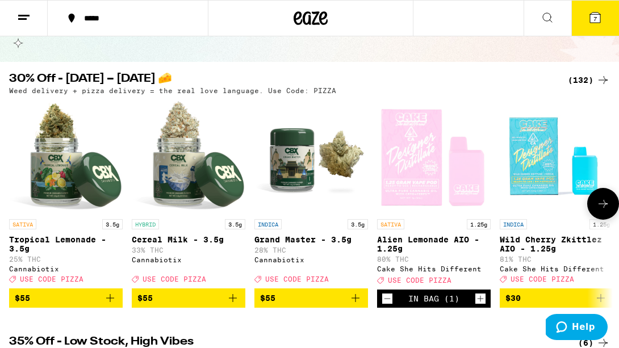
click at [605, 207] on icon at bounding box center [604, 204] width 14 height 14
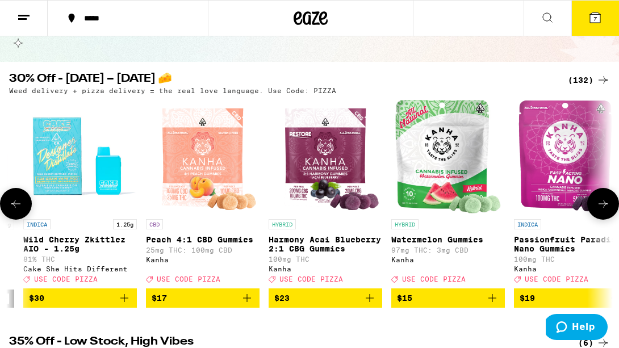
scroll to position [0, 477]
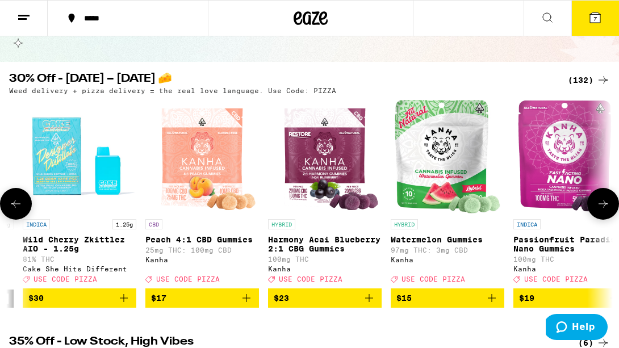
click at [605, 206] on icon at bounding box center [604, 204] width 14 height 14
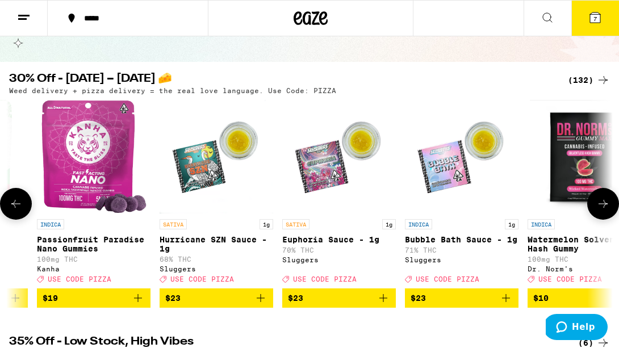
scroll to position [0, 955]
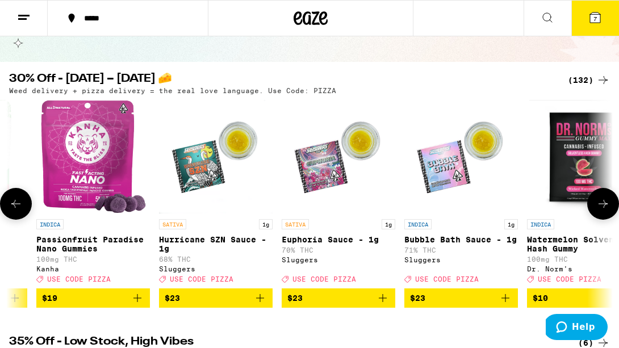
click at [605, 206] on icon at bounding box center [604, 204] width 14 height 14
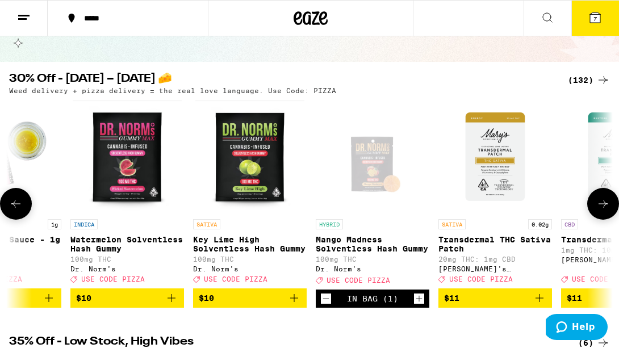
scroll to position [0, 1432]
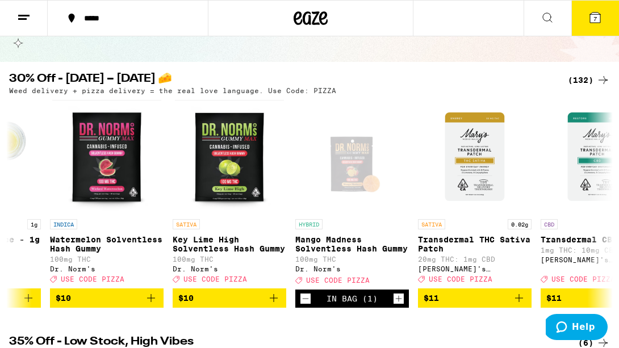
click at [583, 79] on div "(132)" at bounding box center [589, 80] width 42 height 14
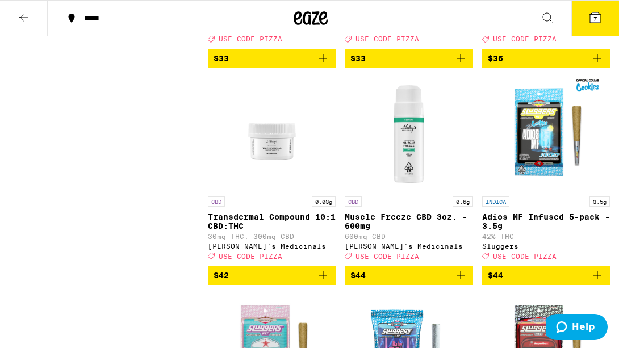
scroll to position [6950, 0]
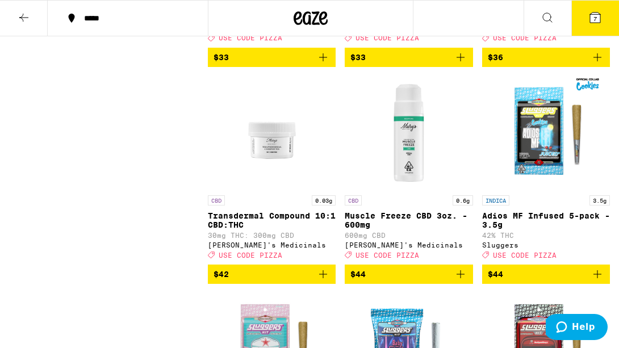
click at [323, 64] on icon "Add to bag" at bounding box center [324, 58] width 14 height 14
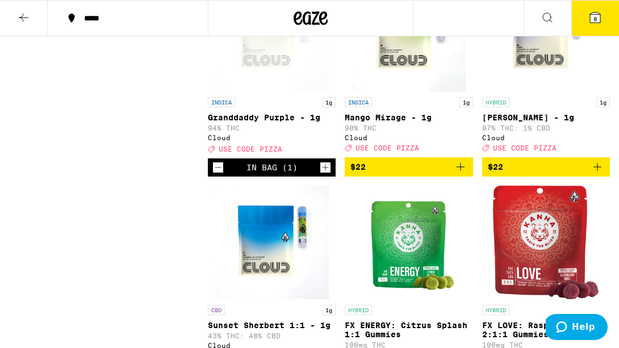
scroll to position [3929, 0]
